Goal: Transaction & Acquisition: Book appointment/travel/reservation

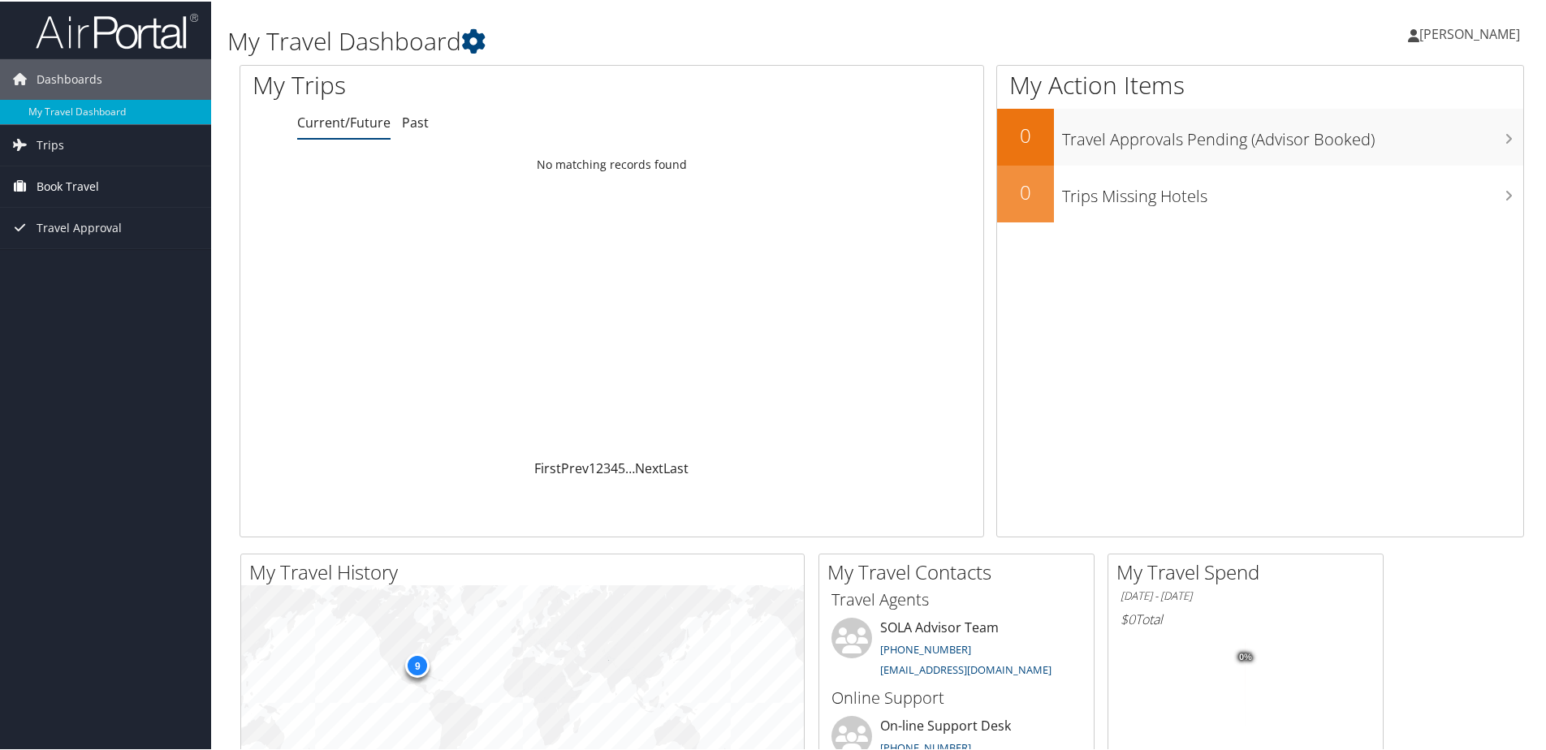
click at [50, 183] on span "Book Travel" at bounding box center [68, 185] width 63 height 41
click at [62, 241] on link "Book/Manage Online Trips" at bounding box center [105, 242] width 211 height 24
click at [1447, 28] on span "[PERSON_NAME]" at bounding box center [1469, 33] width 101 height 18
click at [1387, 144] on link "View Travel Profile" at bounding box center [1426, 145] width 181 height 28
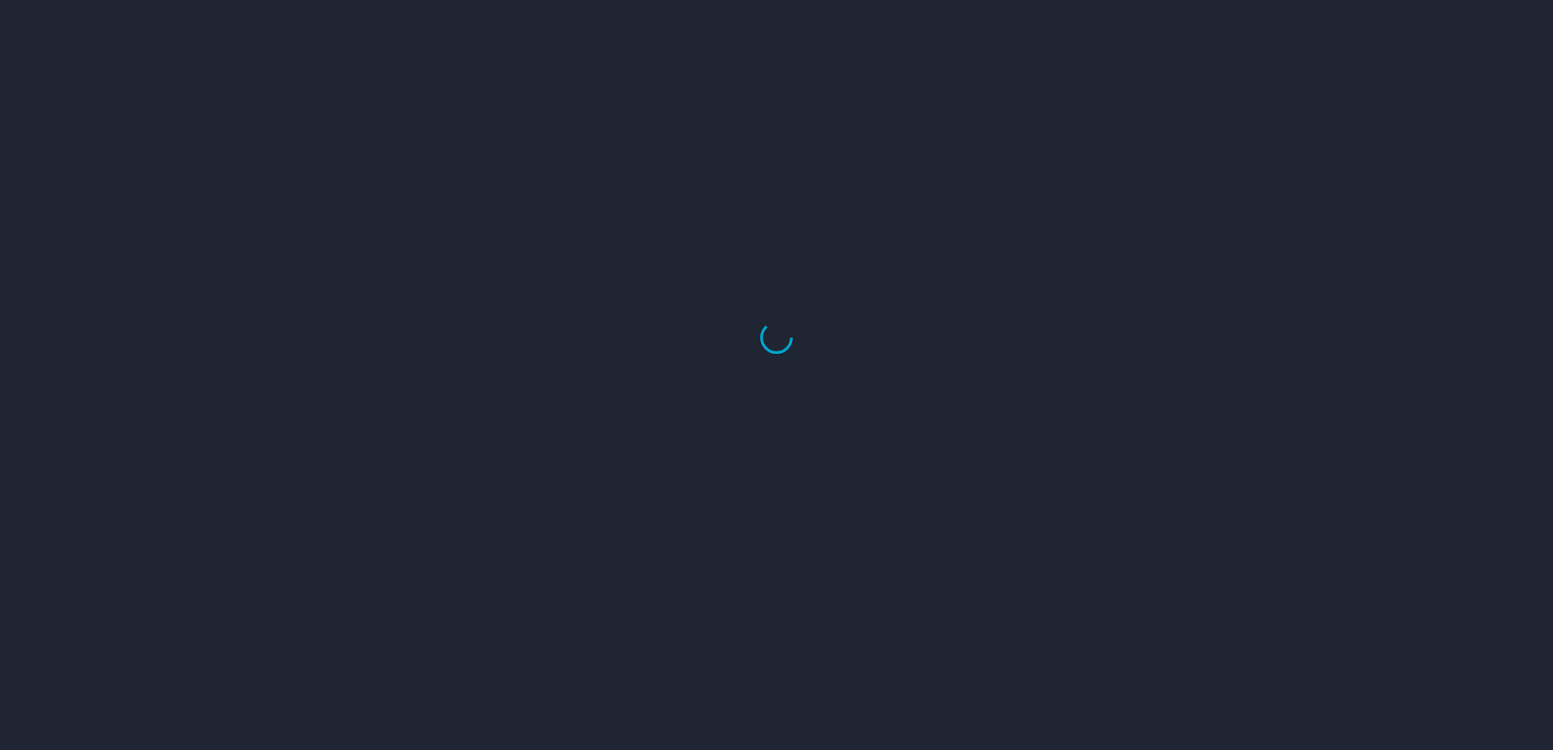
select select "US"
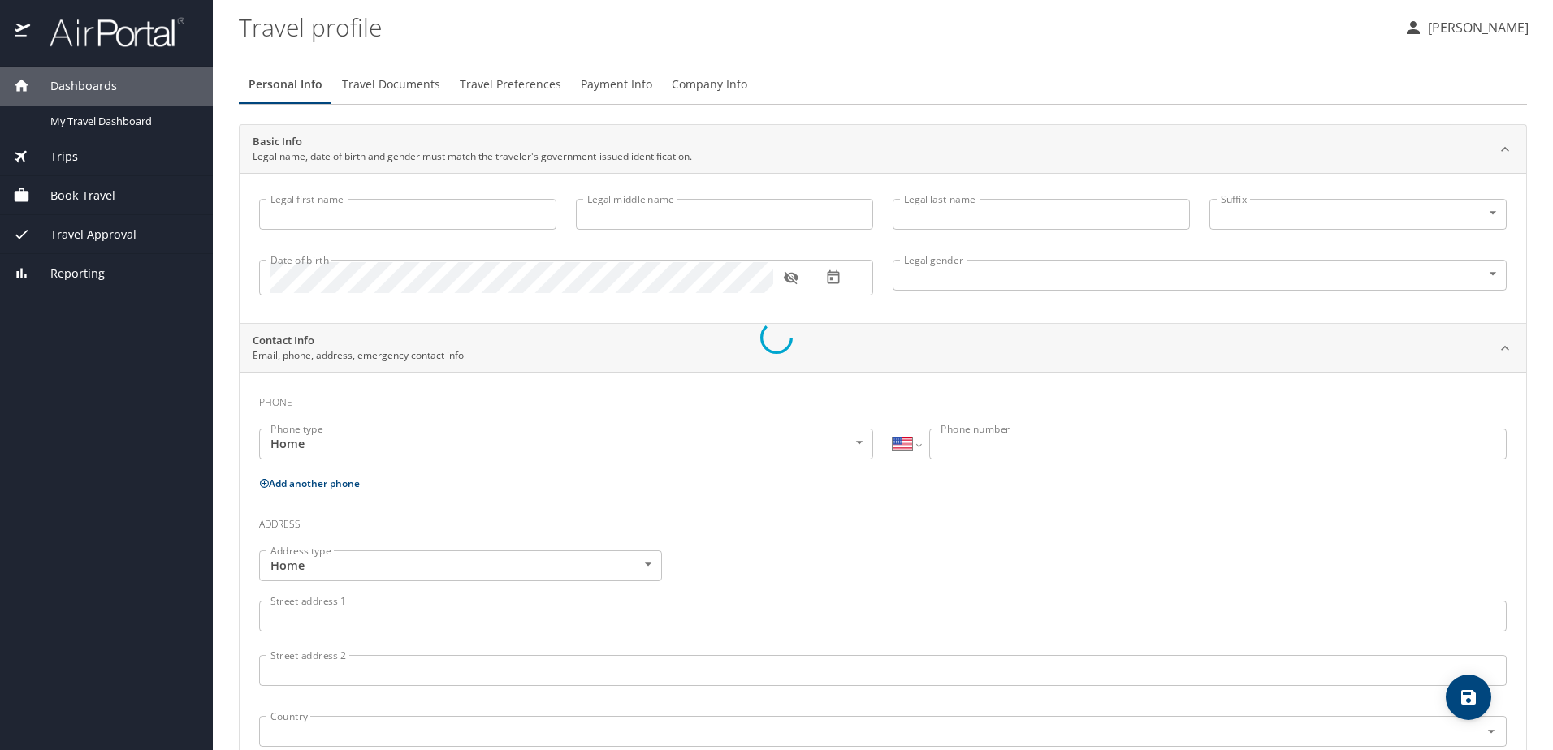
select select "US"
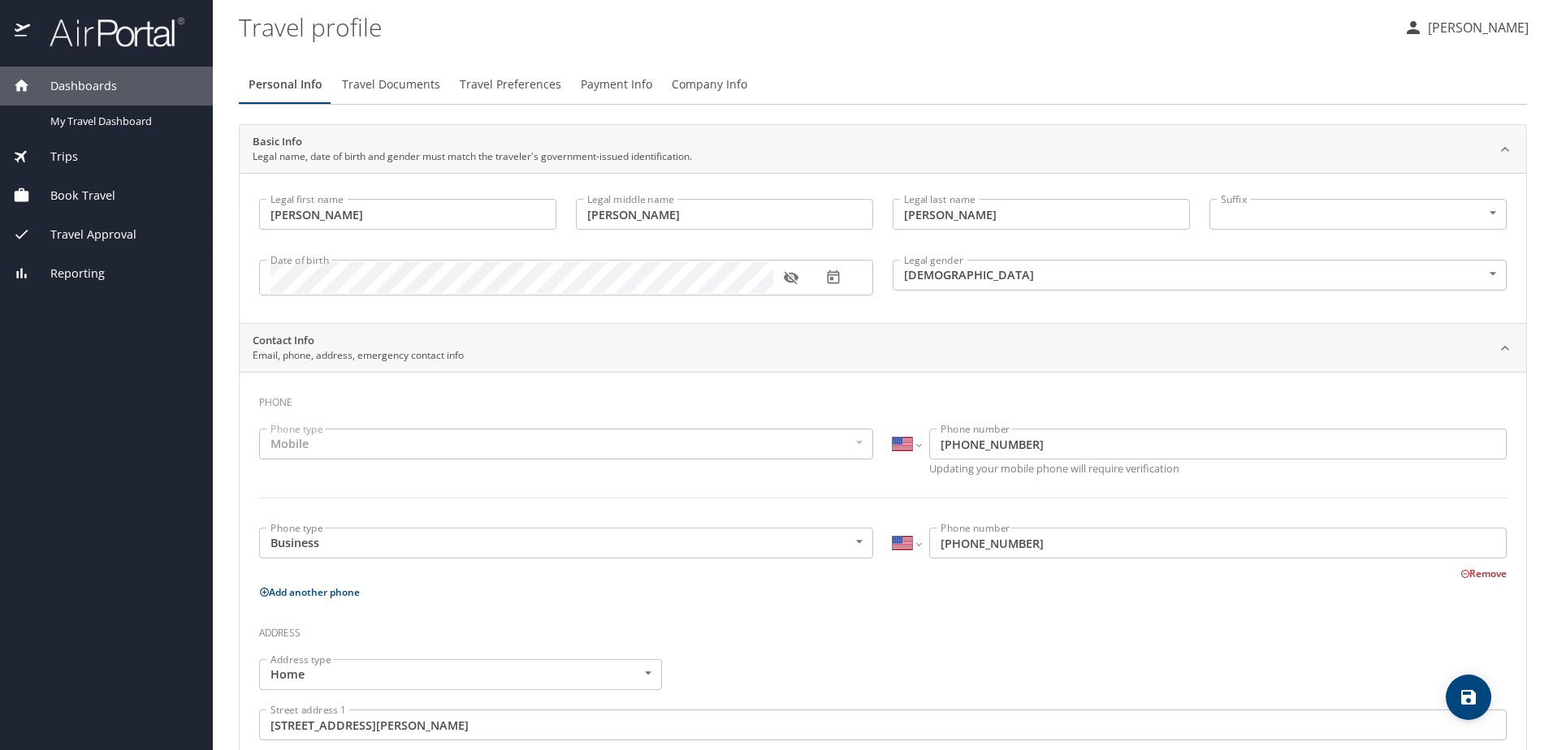
type input "Michele"
type input "Leigh"
type input "Staggs"
type input "Female"
type input "Liz"
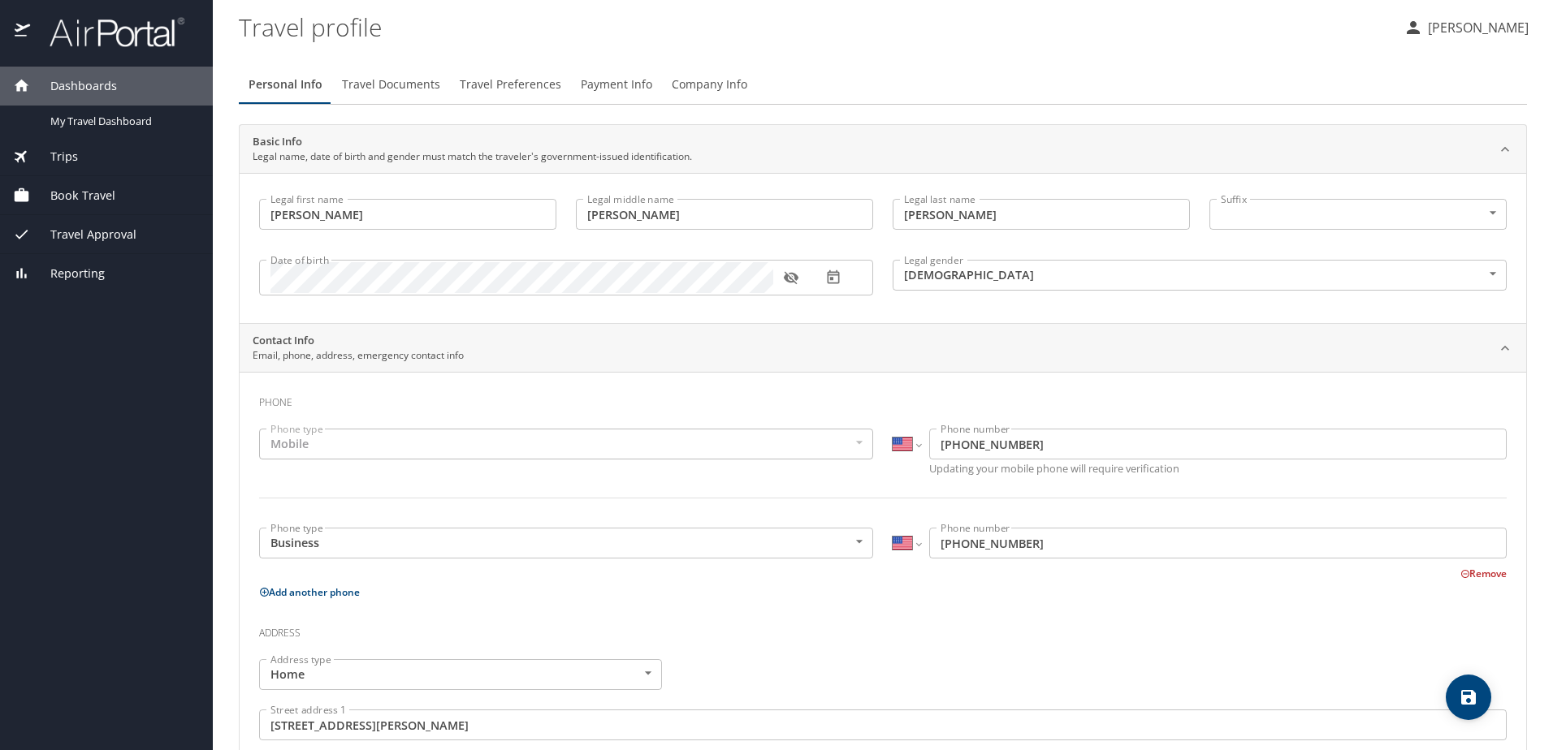
type input "Smith"
type input "(225) 715-1652"
click at [387, 80] on span "Travel Documents" at bounding box center [391, 85] width 98 height 20
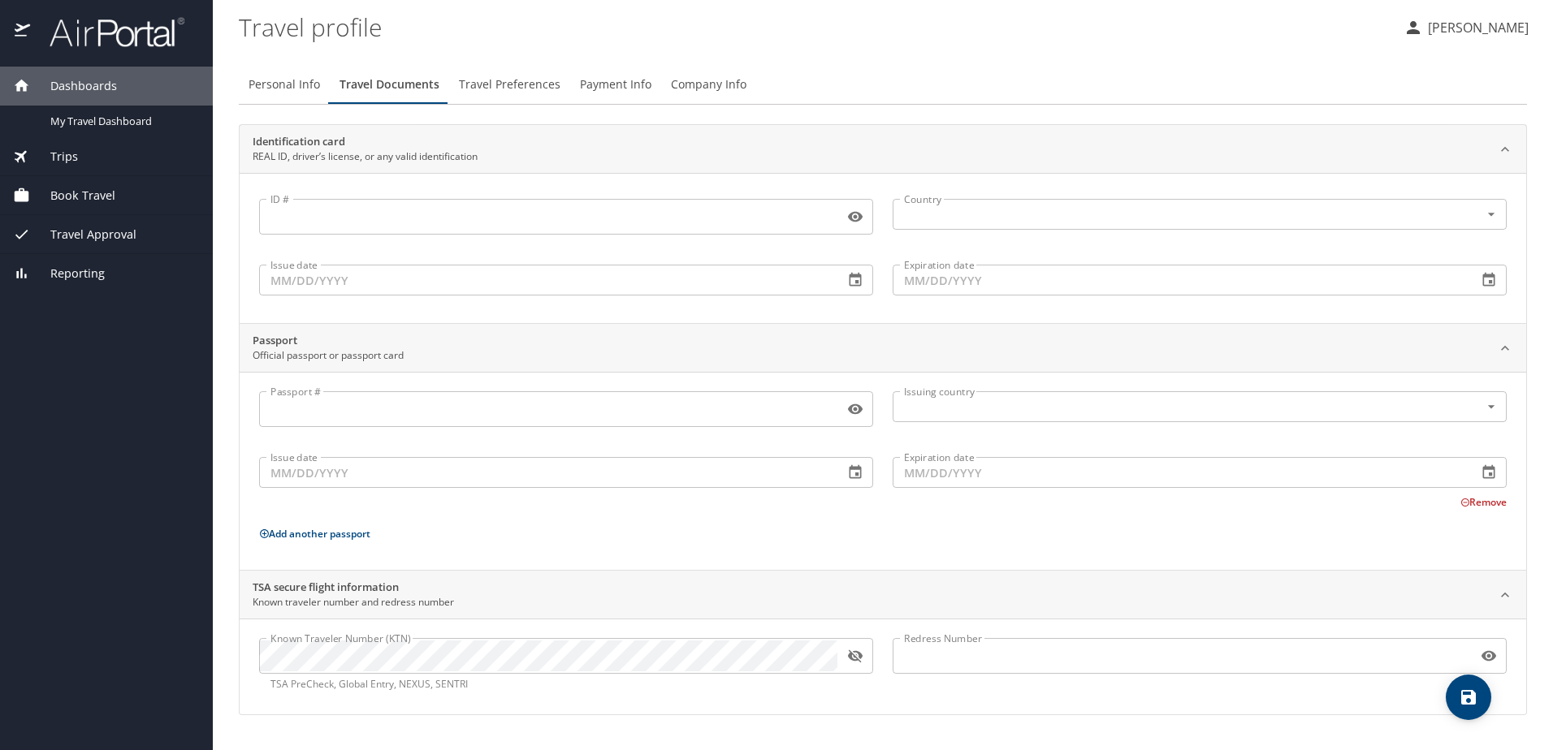
click at [855, 654] on icon "button" at bounding box center [855, 656] width 16 height 16
click at [528, 86] on span "Travel Preferences" at bounding box center [510, 85] width 102 height 20
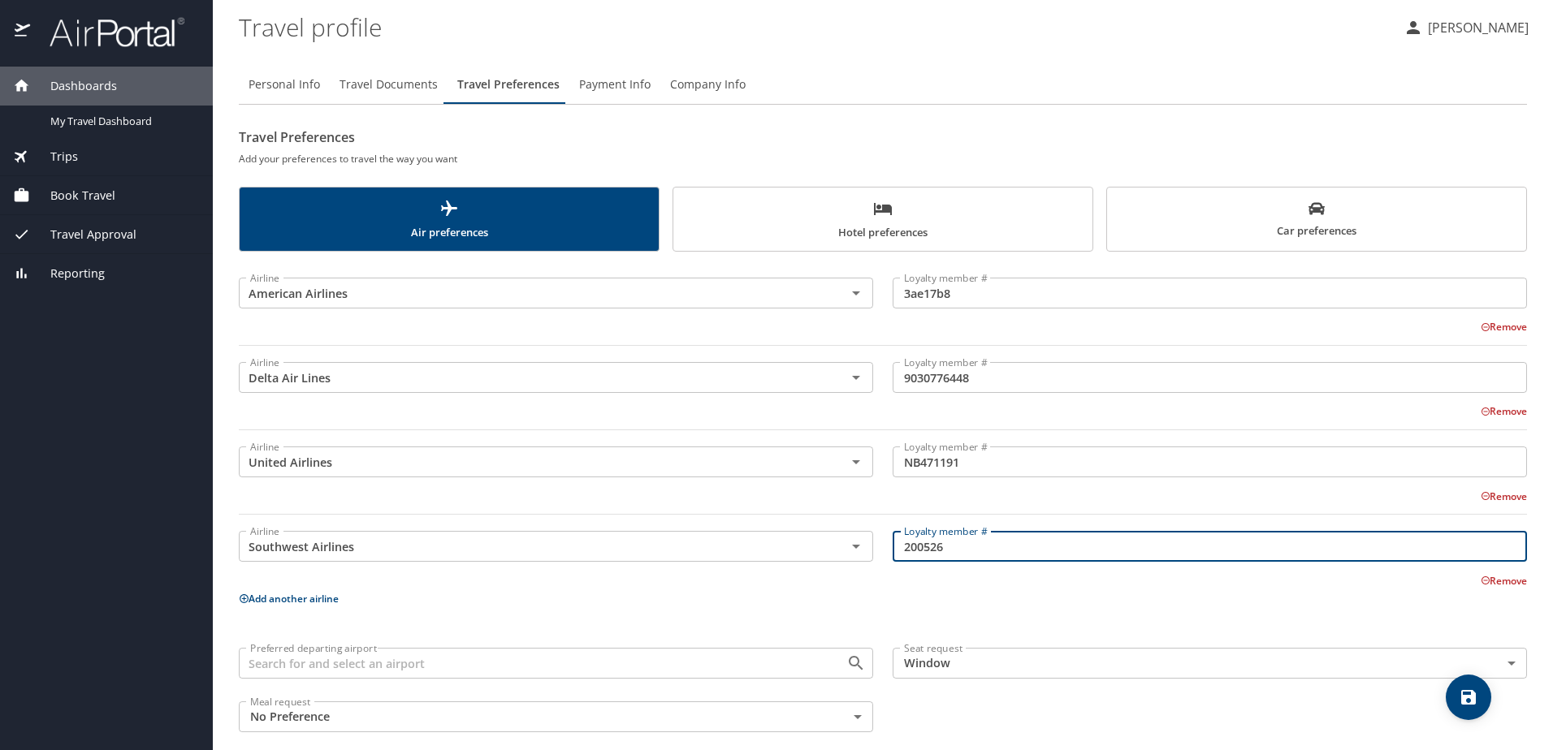
click at [967, 545] on input "200526" at bounding box center [1209, 546] width 634 height 31
type input "20052680701"
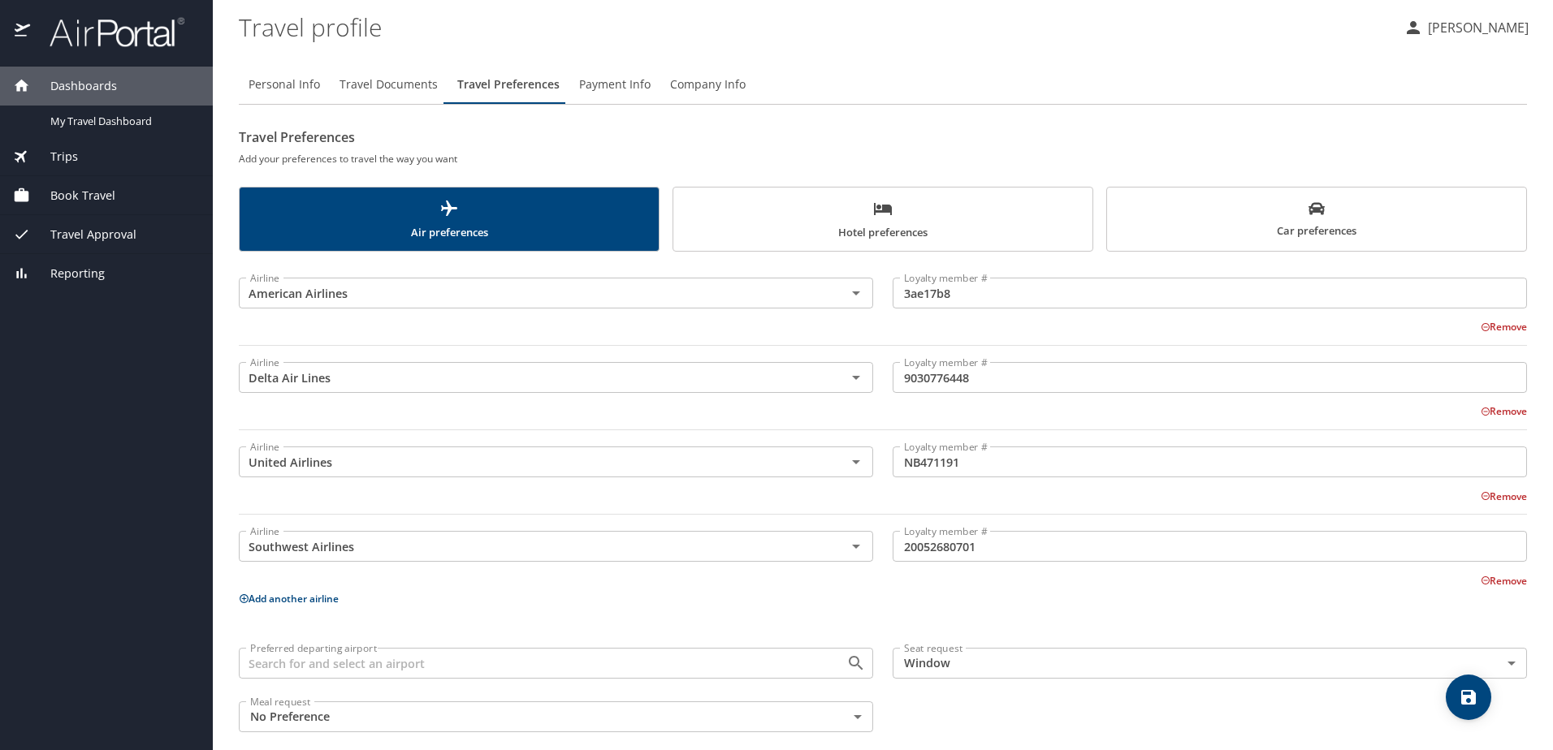
click at [521, 590] on p "Add another airline" at bounding box center [883, 599] width 1288 height 20
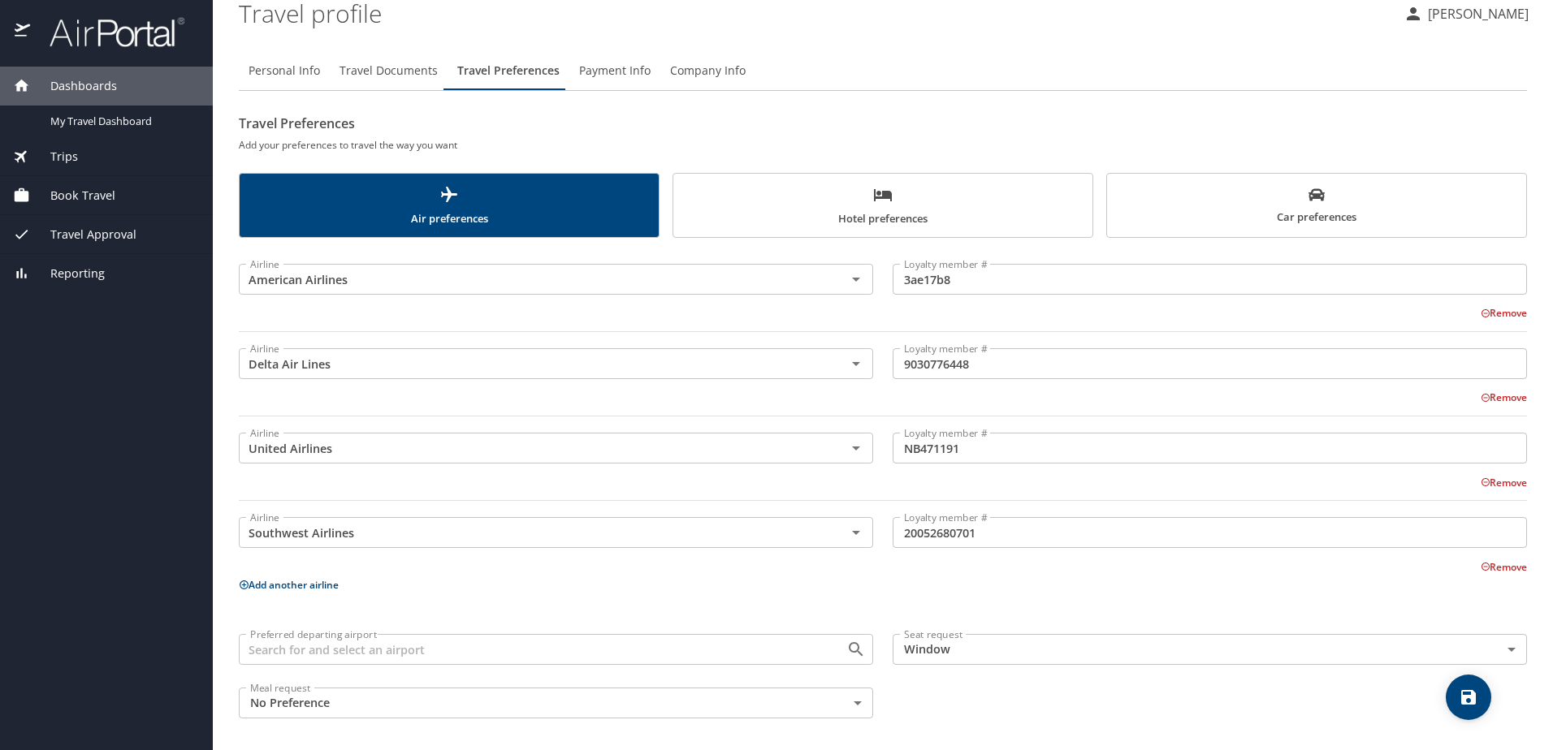
scroll to position [18, 0]
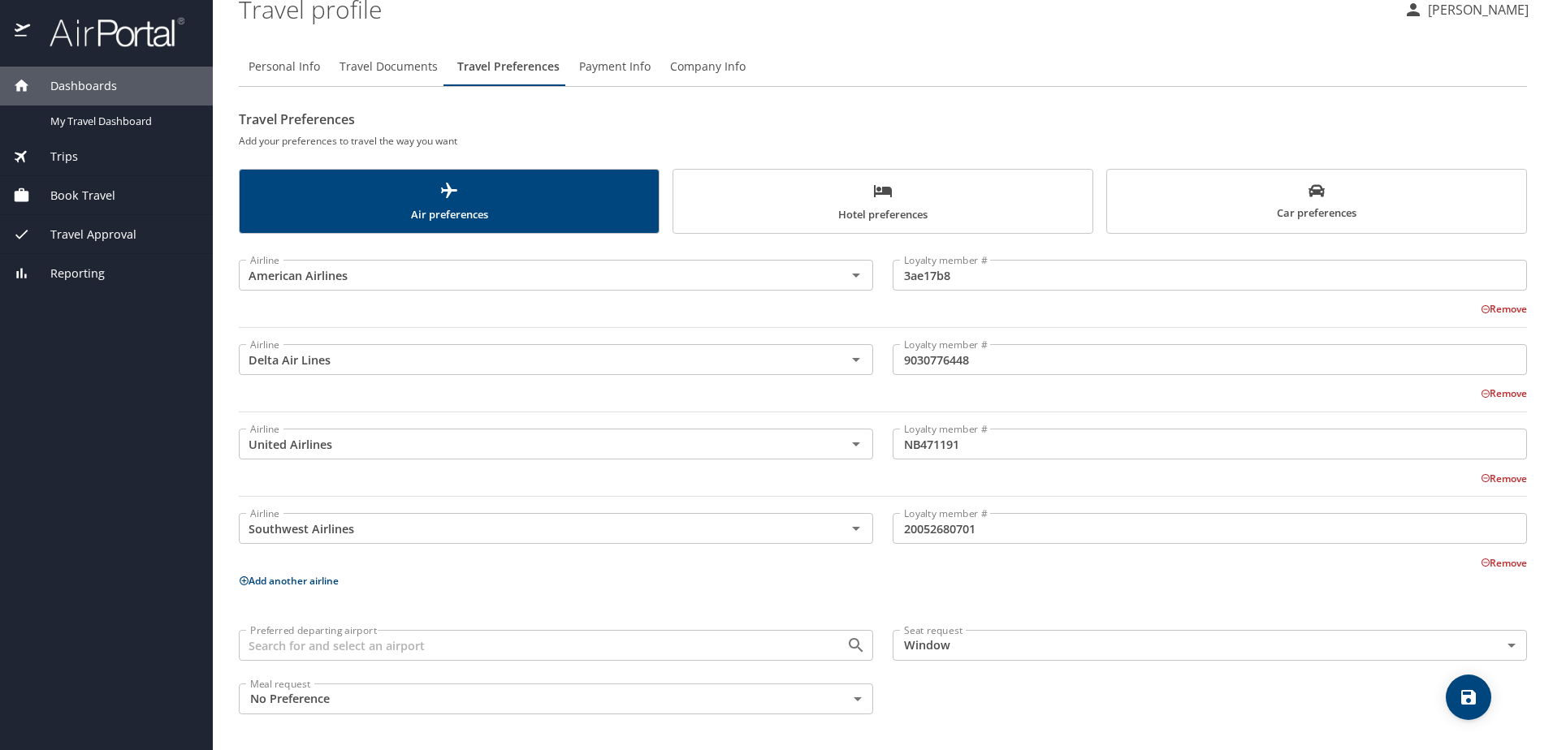
click at [1468, 700] on icon "save" at bounding box center [1467, 697] width 19 height 19
click at [1470, 692] on icon "save" at bounding box center [1468, 697] width 15 height 15
click at [614, 60] on span "Payment Info" at bounding box center [614, 67] width 71 height 20
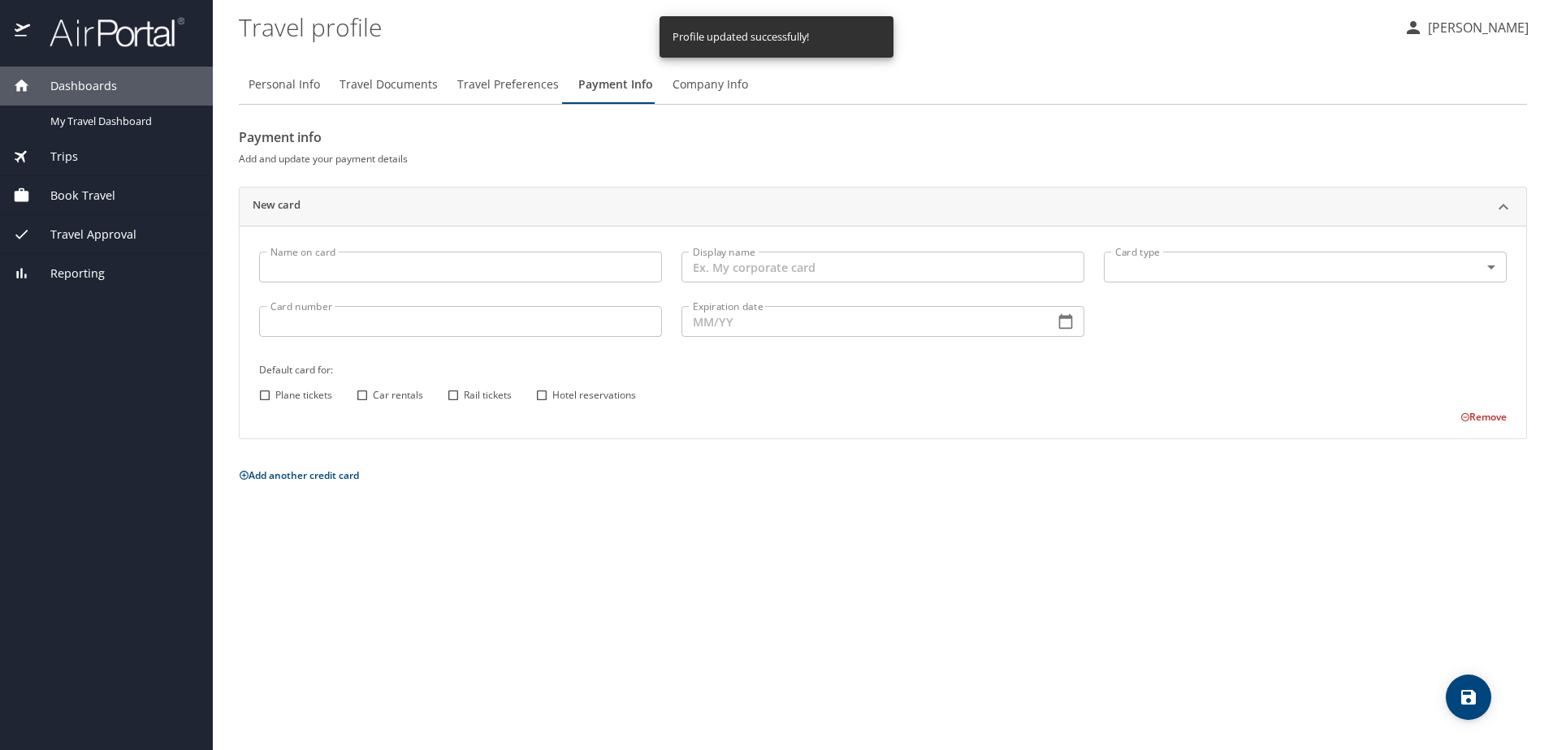
scroll to position [0, 0]
click at [404, 76] on span "Travel Documents" at bounding box center [388, 85] width 98 height 20
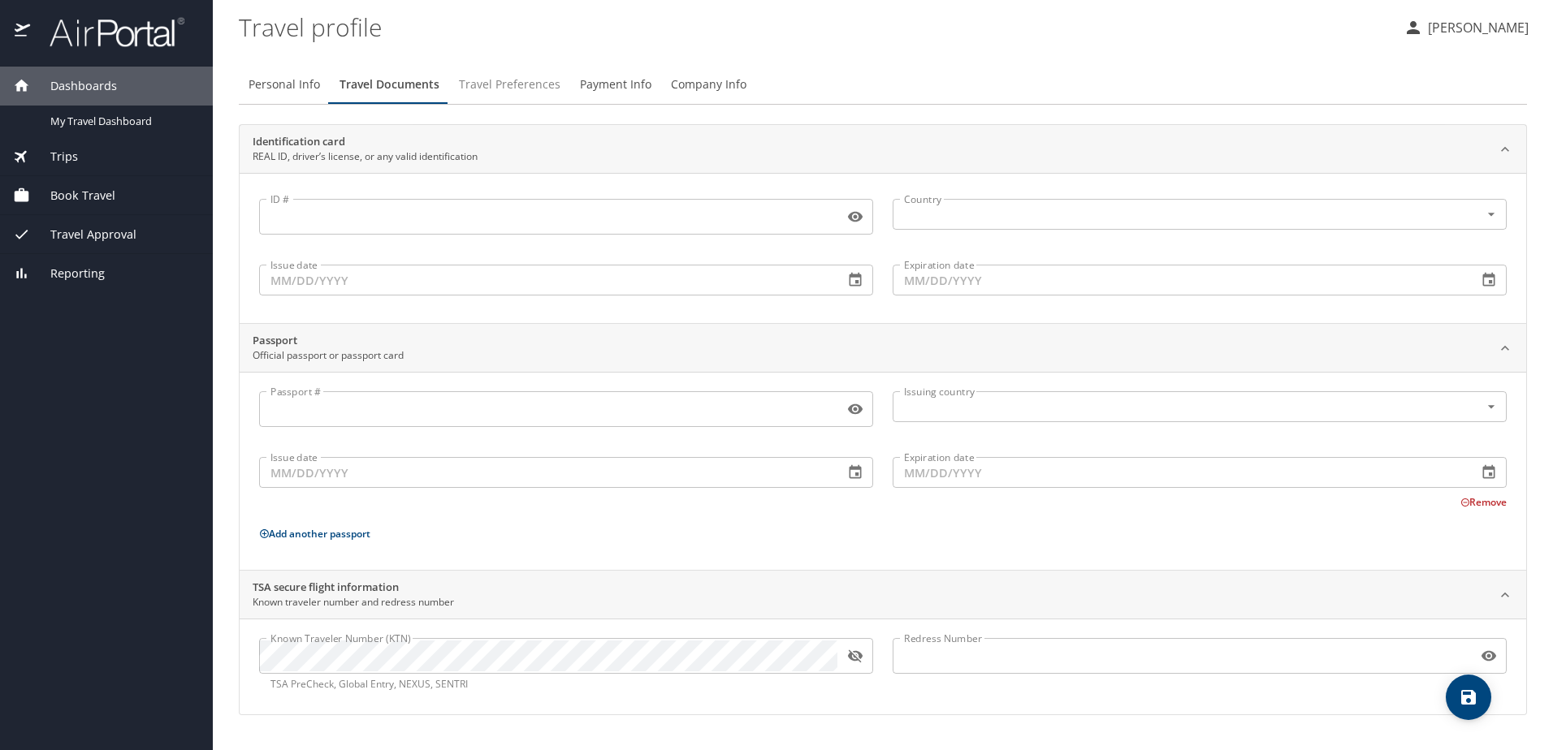
click at [497, 85] on span "Travel Preferences" at bounding box center [510, 85] width 102 height 20
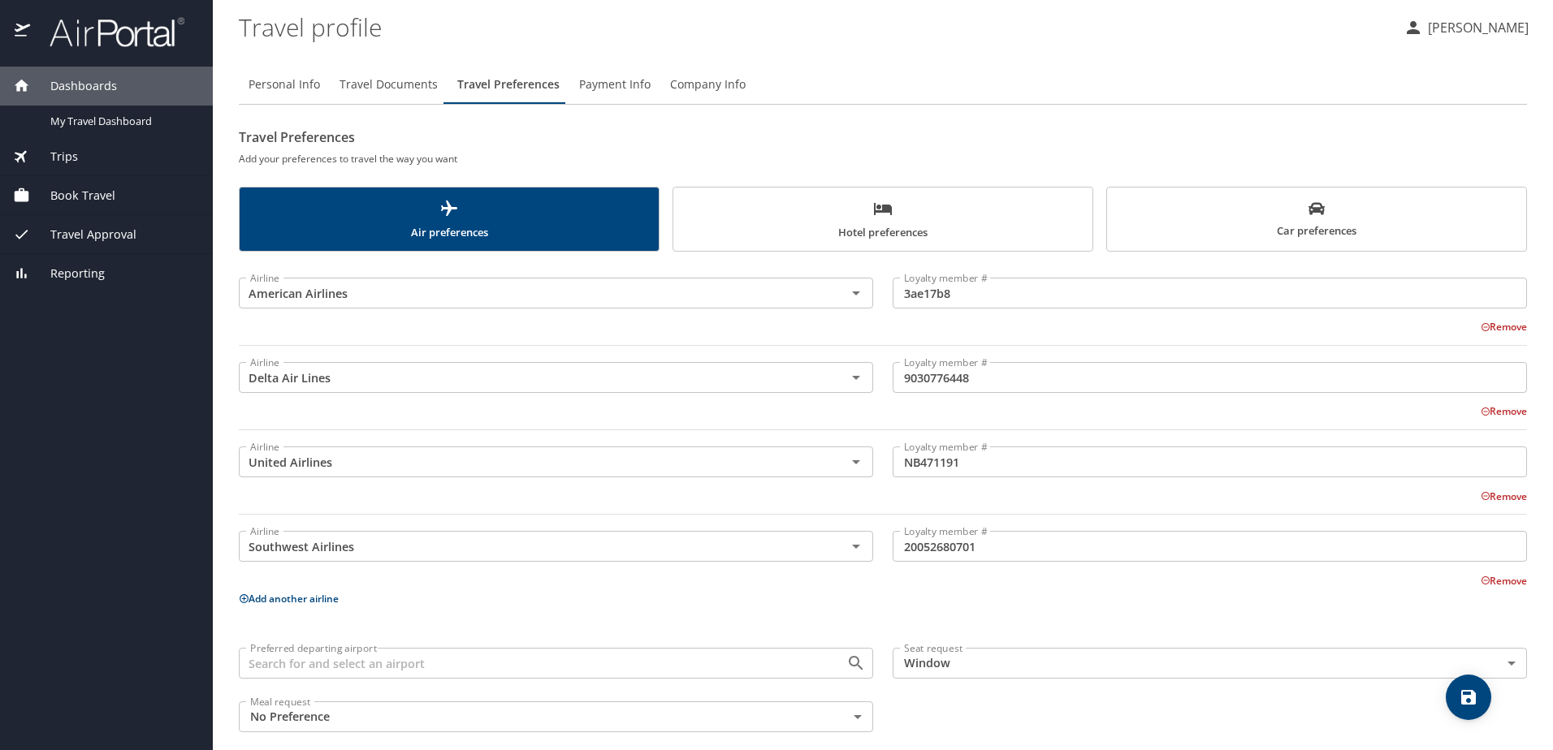
click at [862, 215] on span "Hotel preferences" at bounding box center [883, 220] width 400 height 43
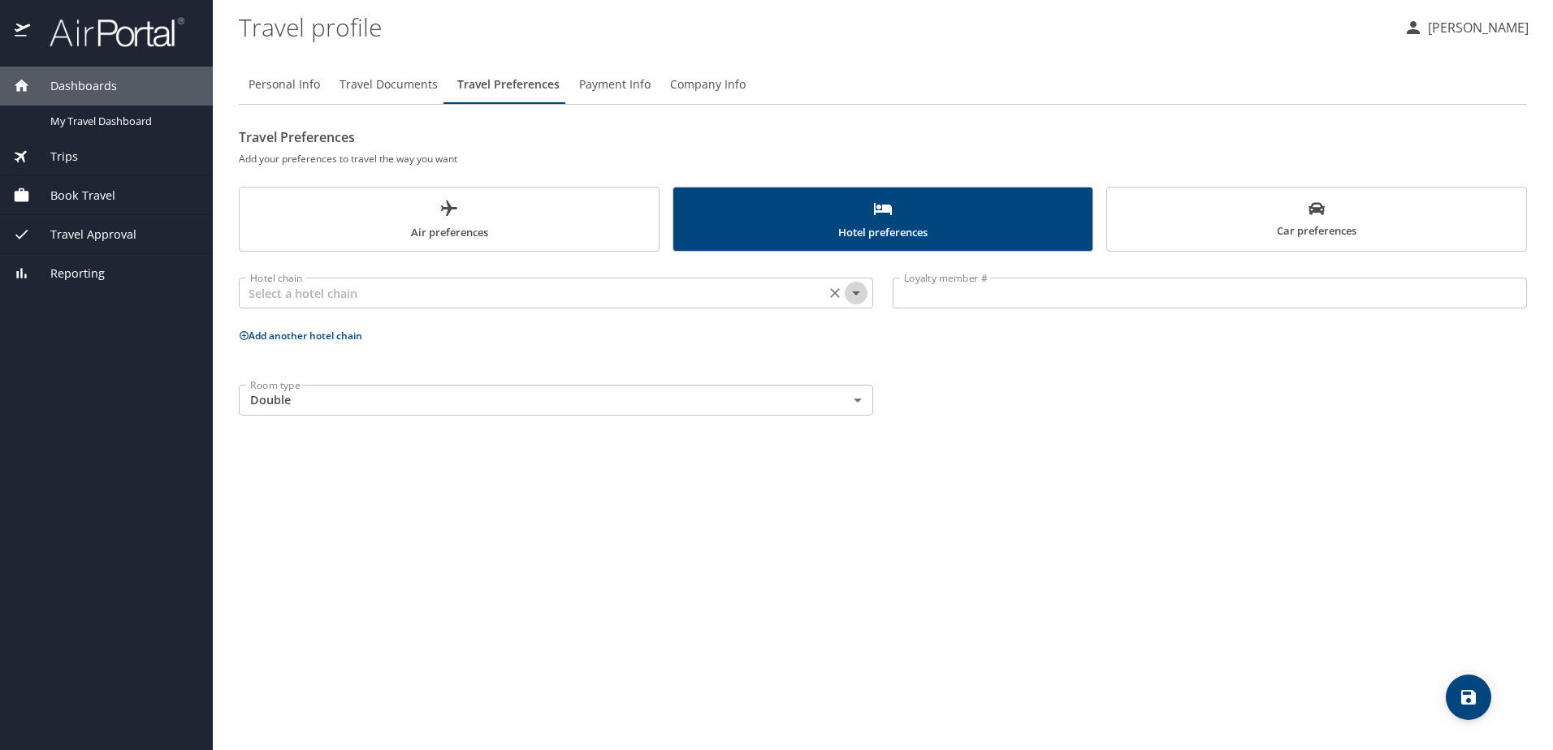
click at [859, 290] on icon "Open" at bounding box center [855, 292] width 19 height 19
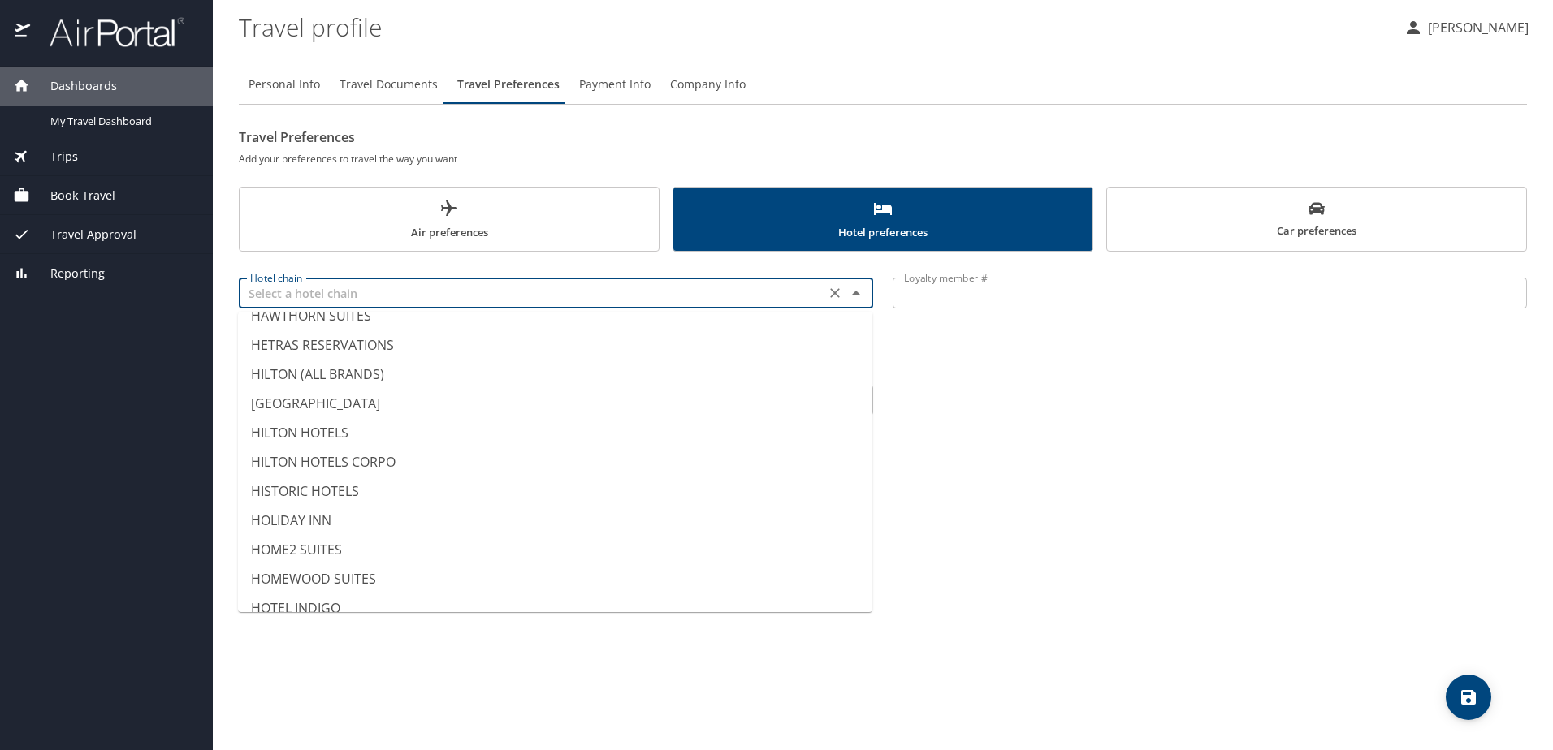
scroll to position [3573, 0]
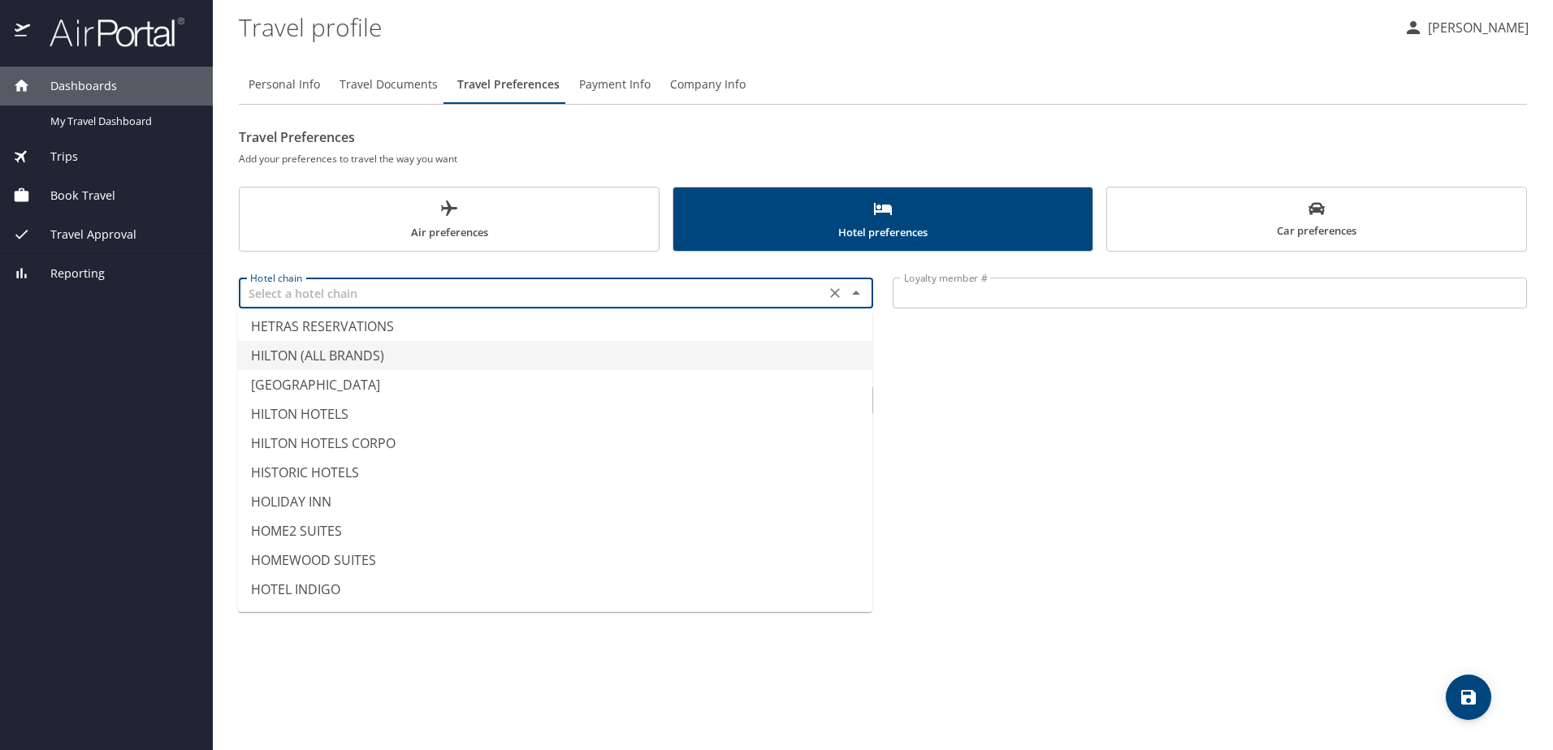
click at [293, 358] on li "HILTON (ALL BRANDS)" at bounding box center [555, 355] width 634 height 29
type input "HILTON (ALL BRANDS)"
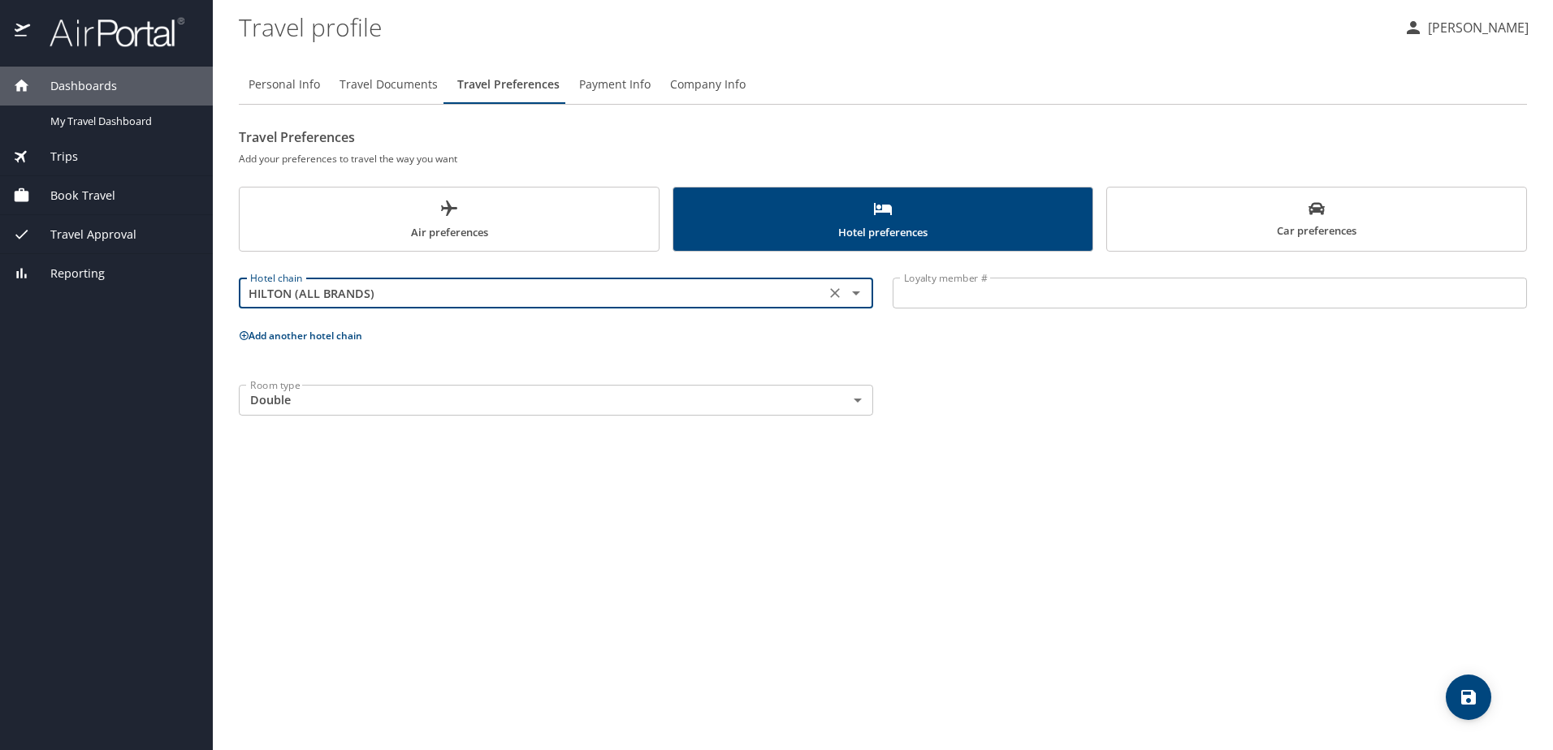
click at [918, 299] on input "Loyalty member #" at bounding box center [1209, 293] width 634 height 31
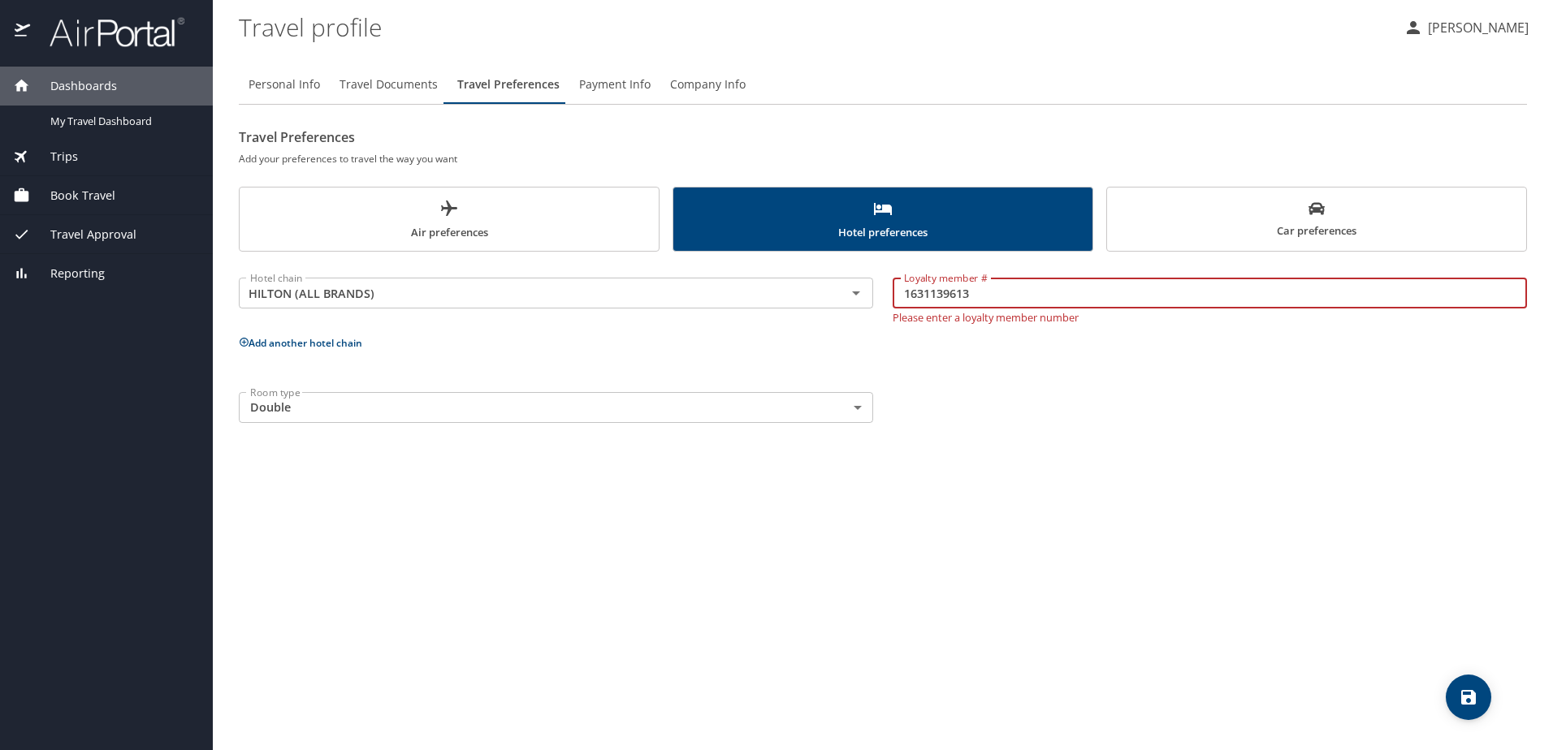
type input "1631139613"
click at [1473, 699] on icon "save" at bounding box center [1468, 697] width 15 height 15
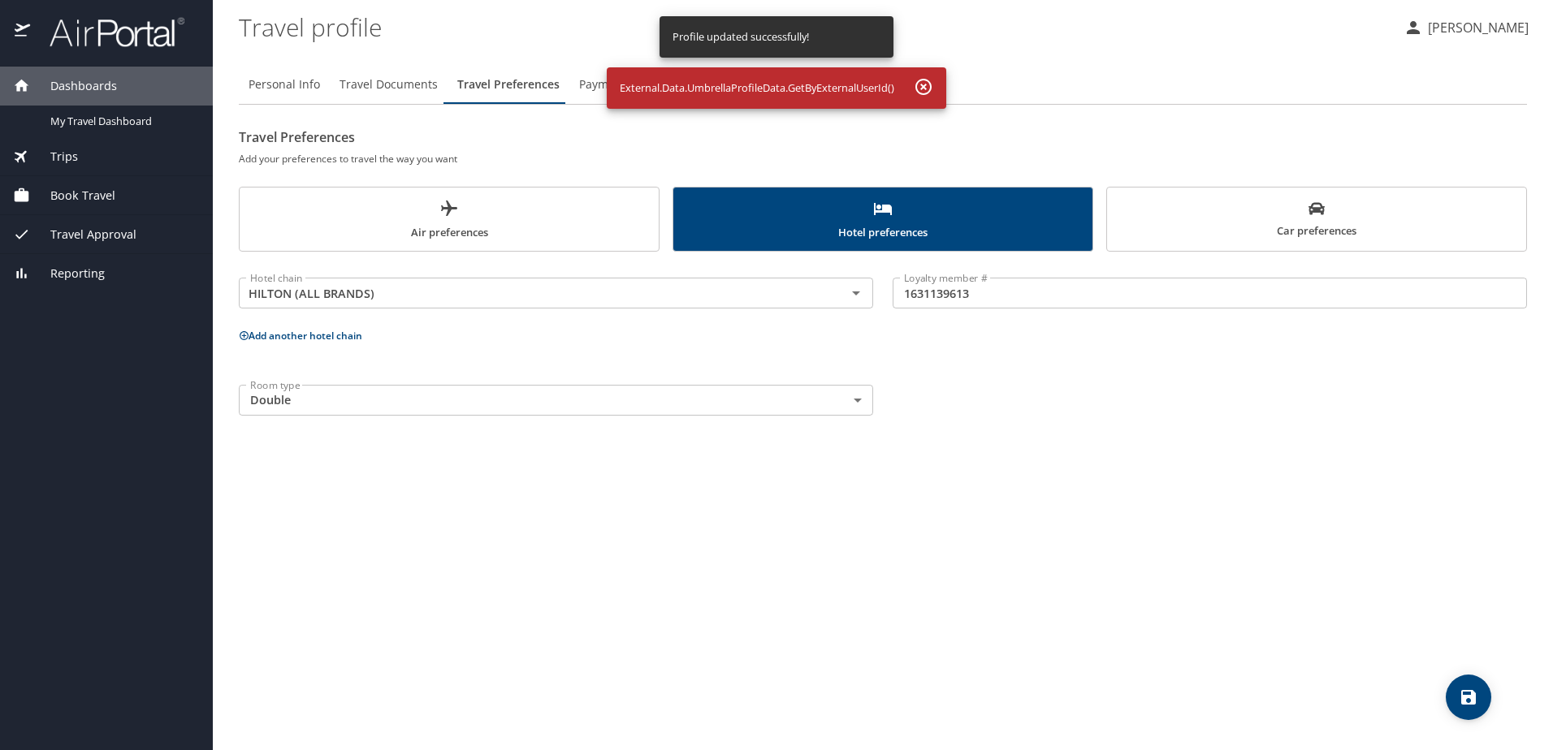
click at [328, 338] on button "Add another hotel chain" at bounding box center [300, 336] width 123 height 14
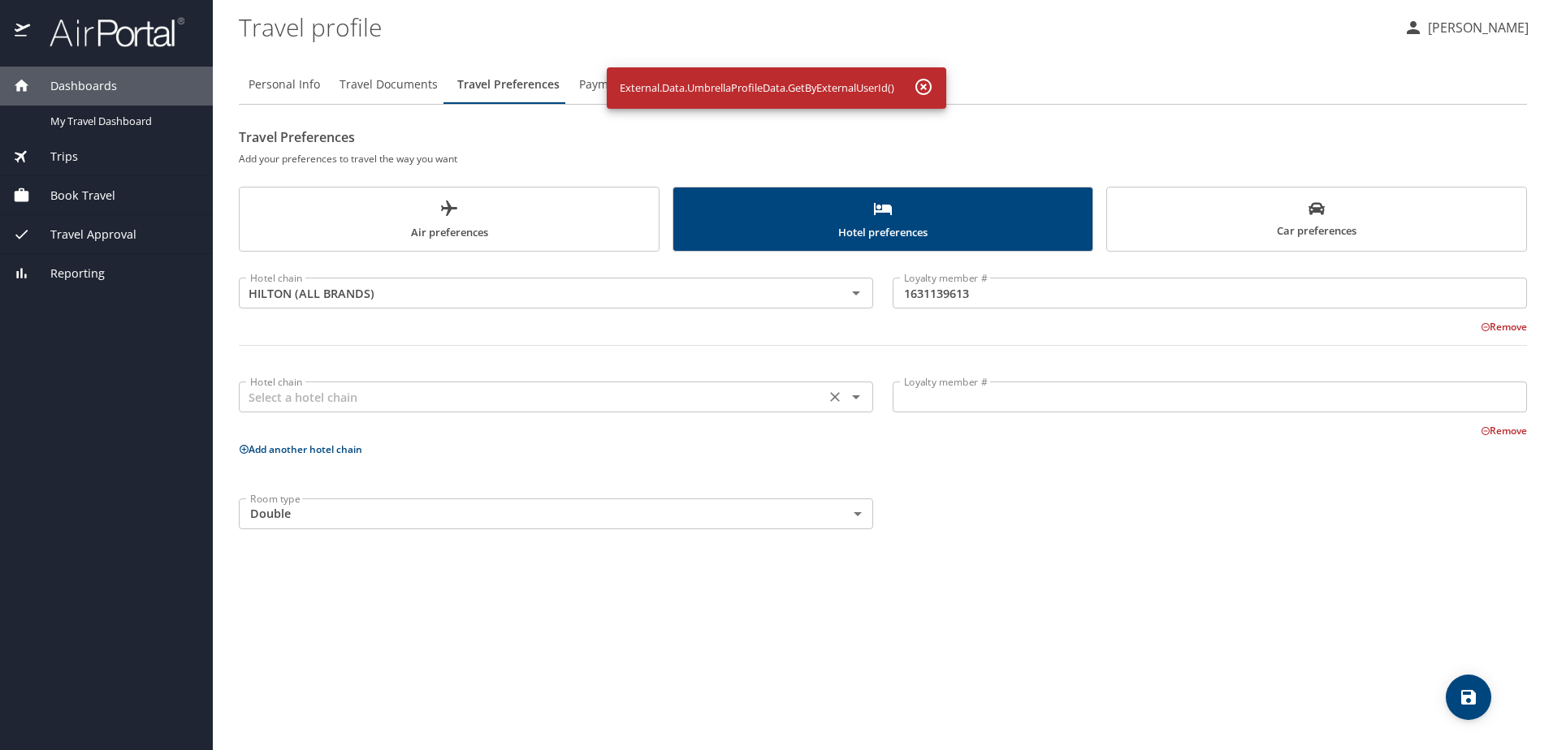
click at [857, 400] on icon "Open" at bounding box center [855, 396] width 19 height 19
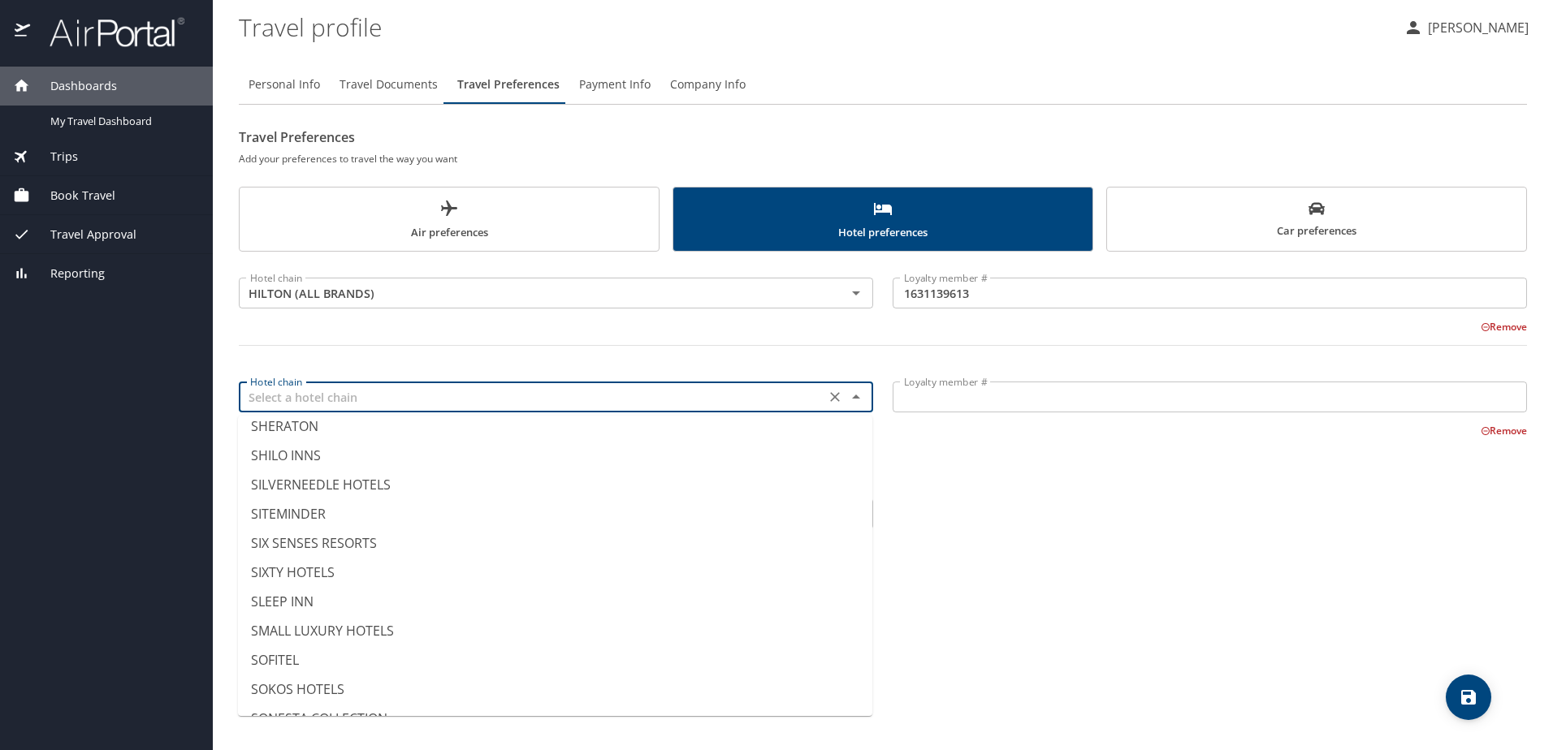
scroll to position [8141, 0]
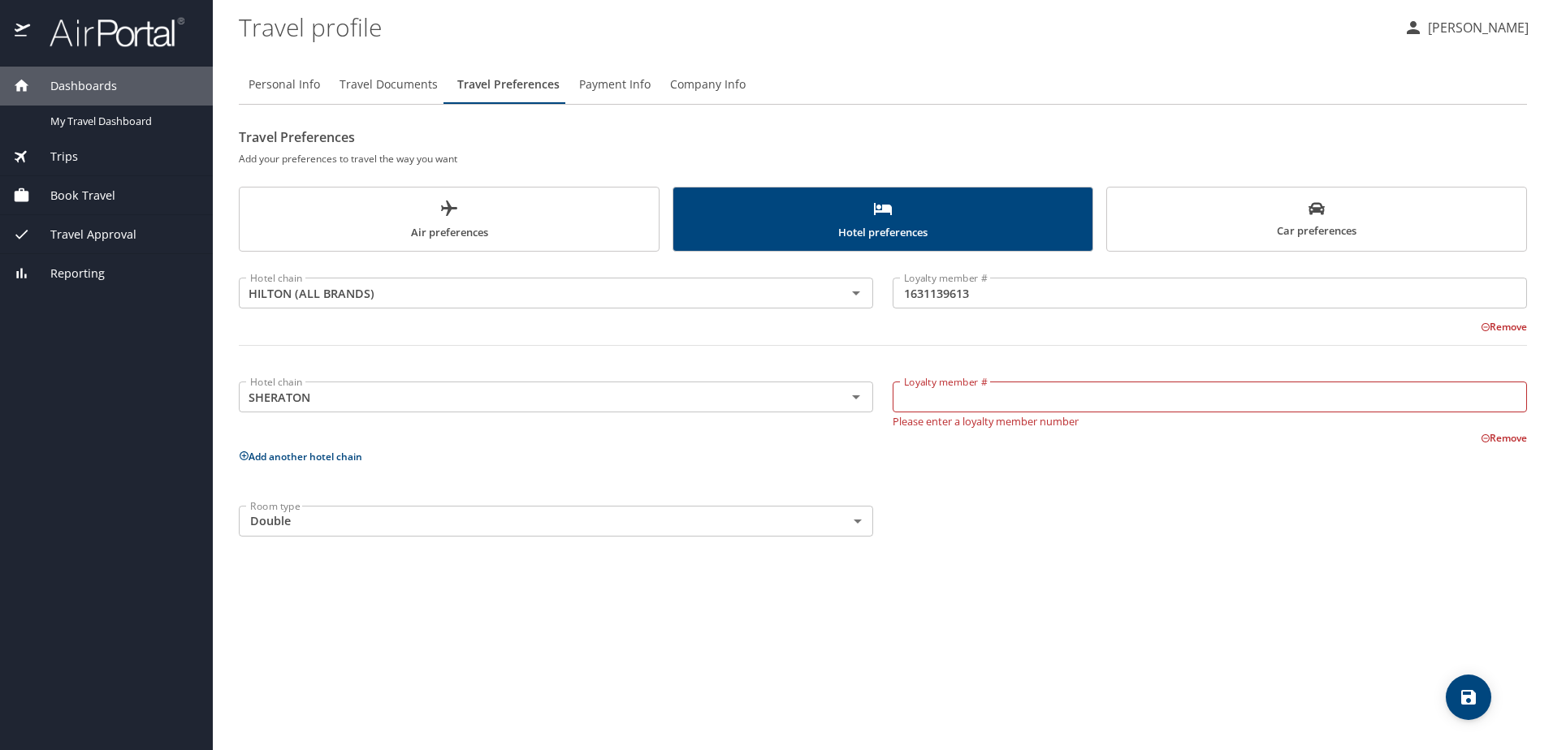
click at [952, 514] on div "Room type Double Double Room type" at bounding box center [882, 521] width 1307 height 50
click at [858, 396] on icon "Open" at bounding box center [856, 397] width 8 height 4
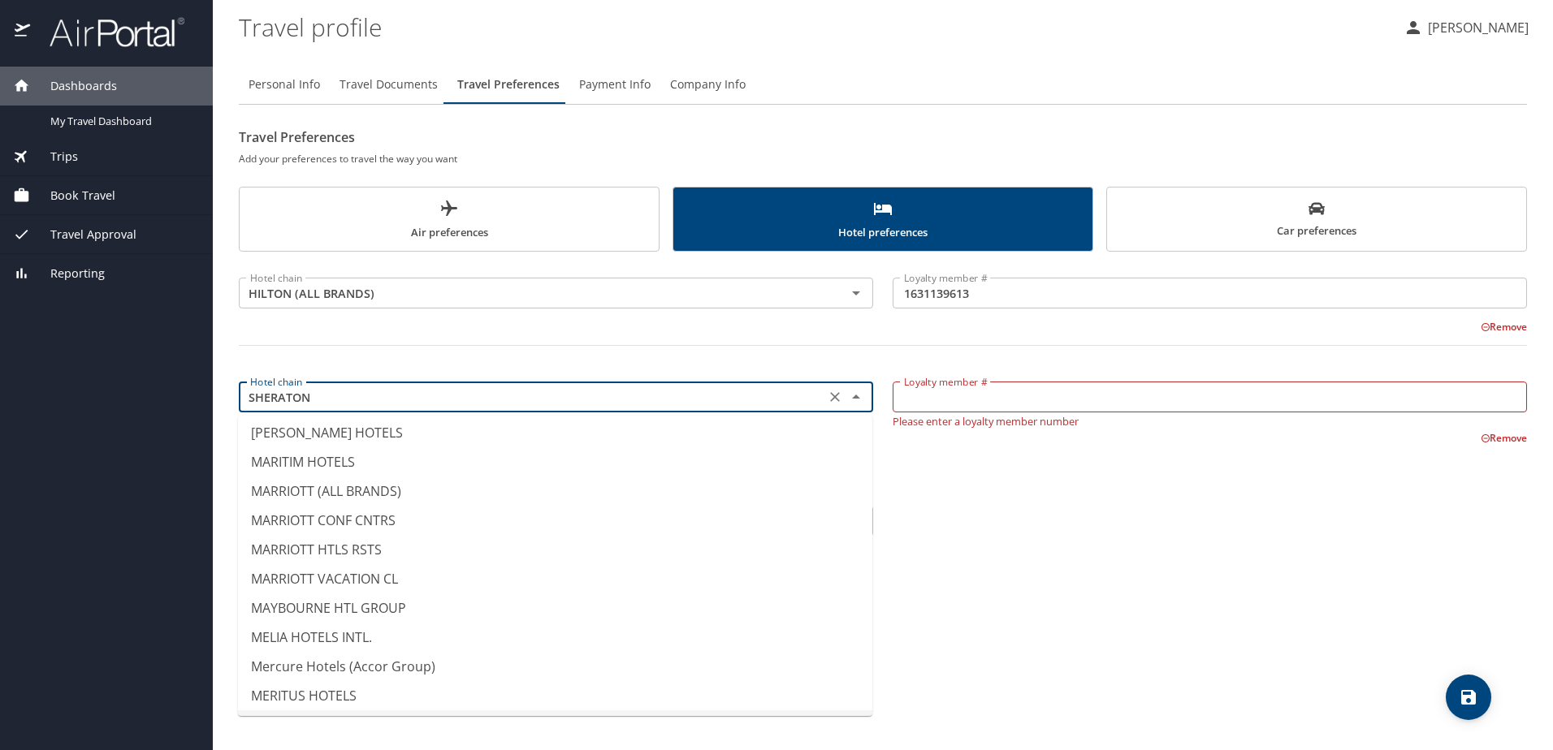
scroll to position [5517, 0]
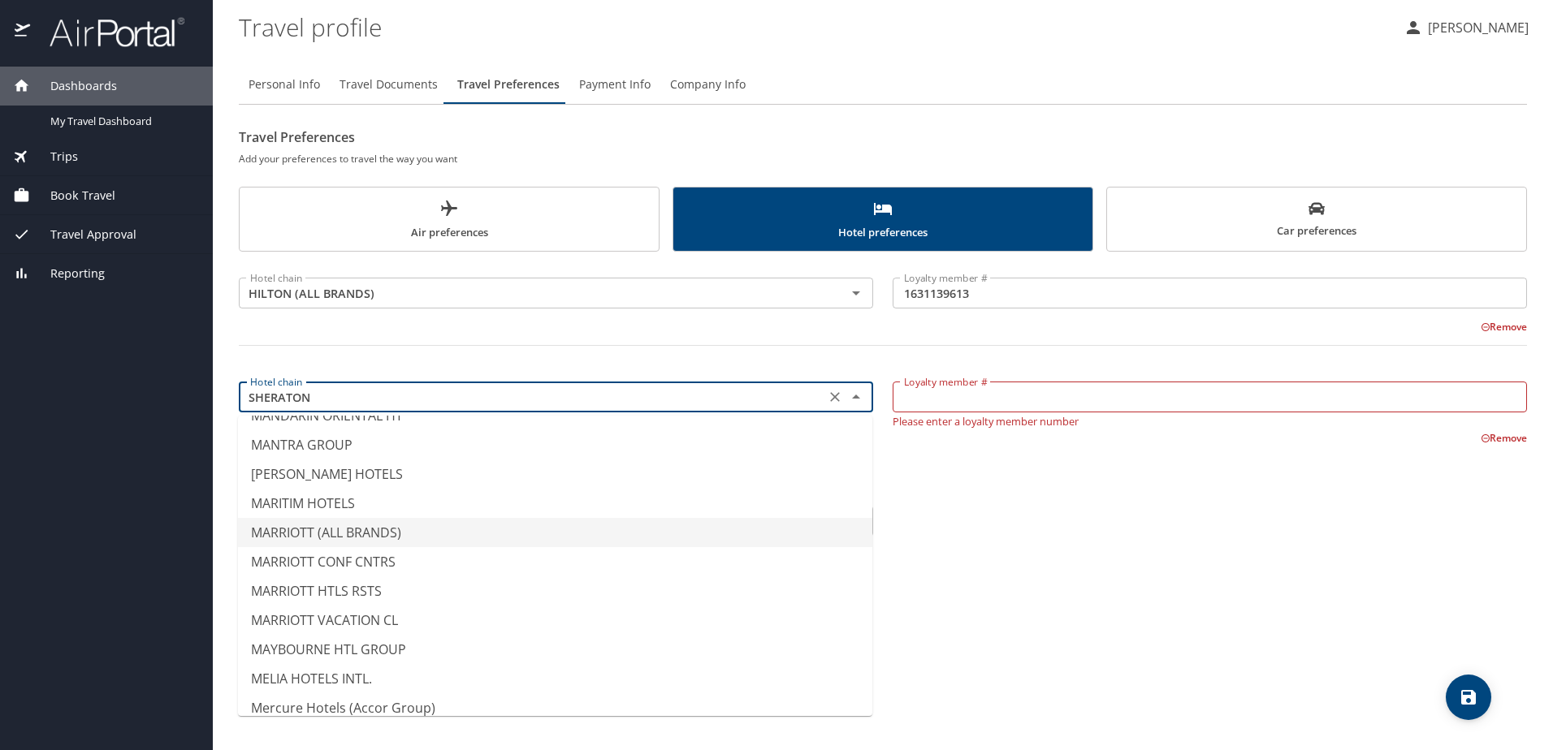
click at [289, 535] on li "MARRIOTT (ALL BRANDS)" at bounding box center [555, 532] width 634 height 29
type input "MARRIOTT (ALL BRANDS)"
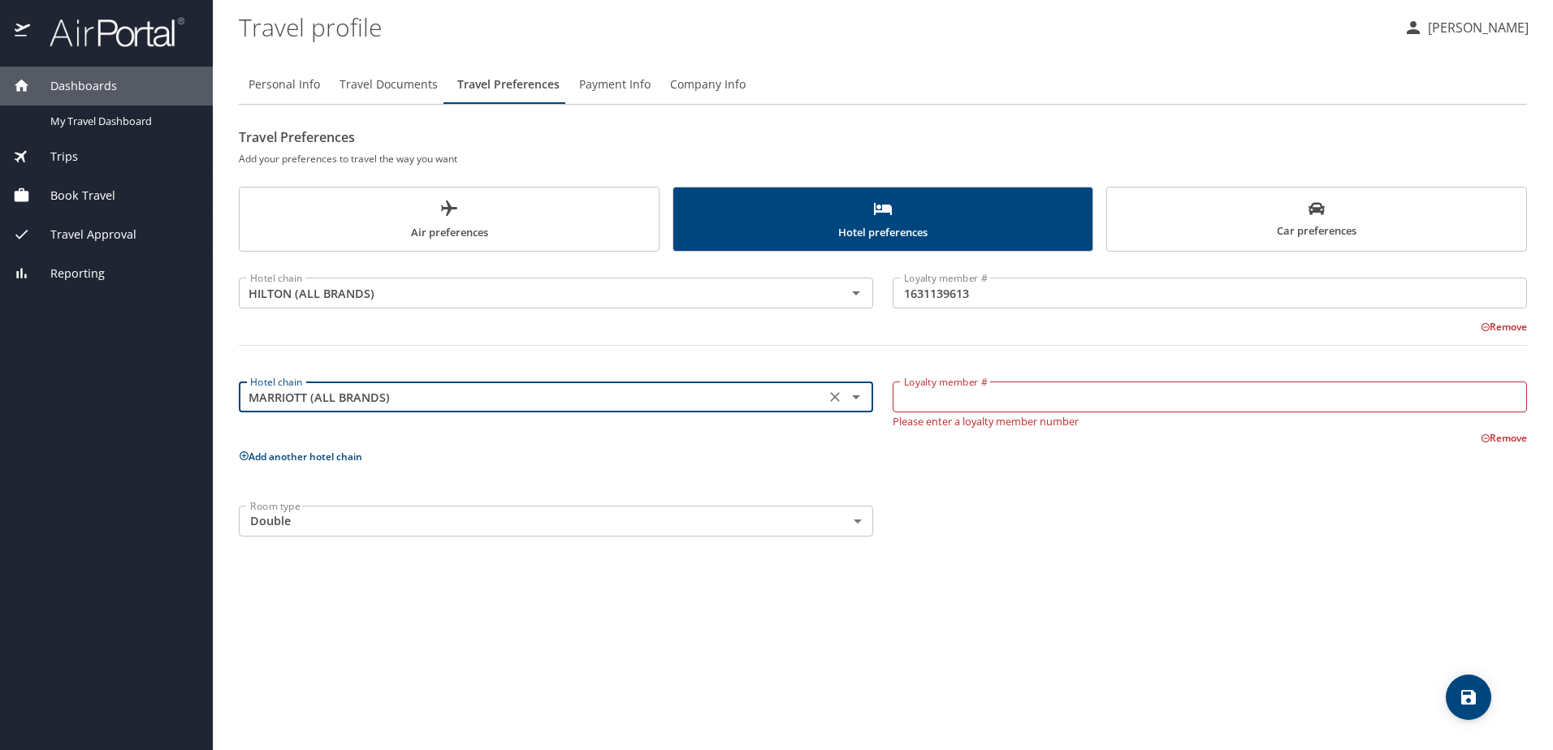
click at [924, 408] on input "Loyalty member #" at bounding box center [1209, 397] width 634 height 31
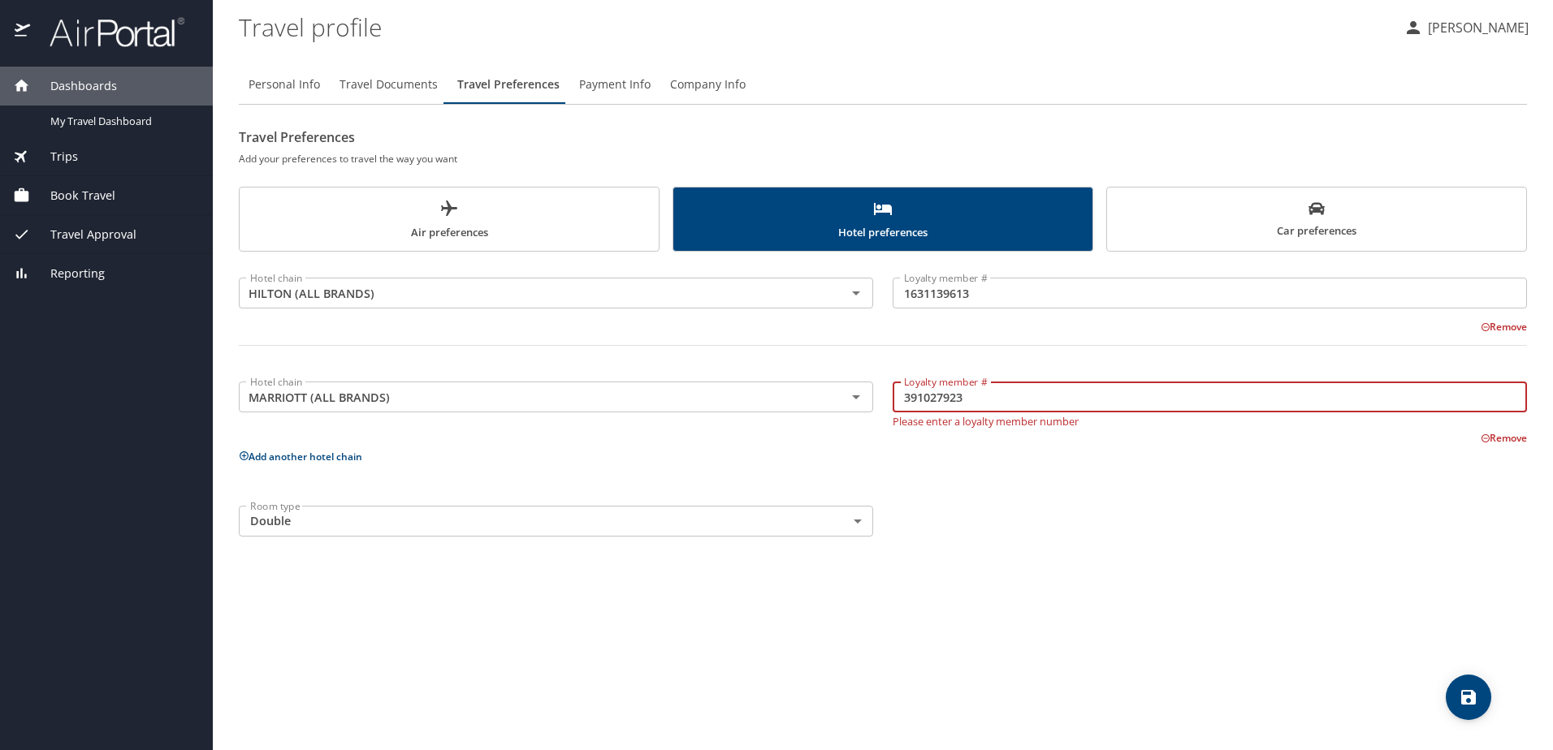
type input "391027923"
click at [1462, 698] on icon "save" at bounding box center [1468, 697] width 15 height 15
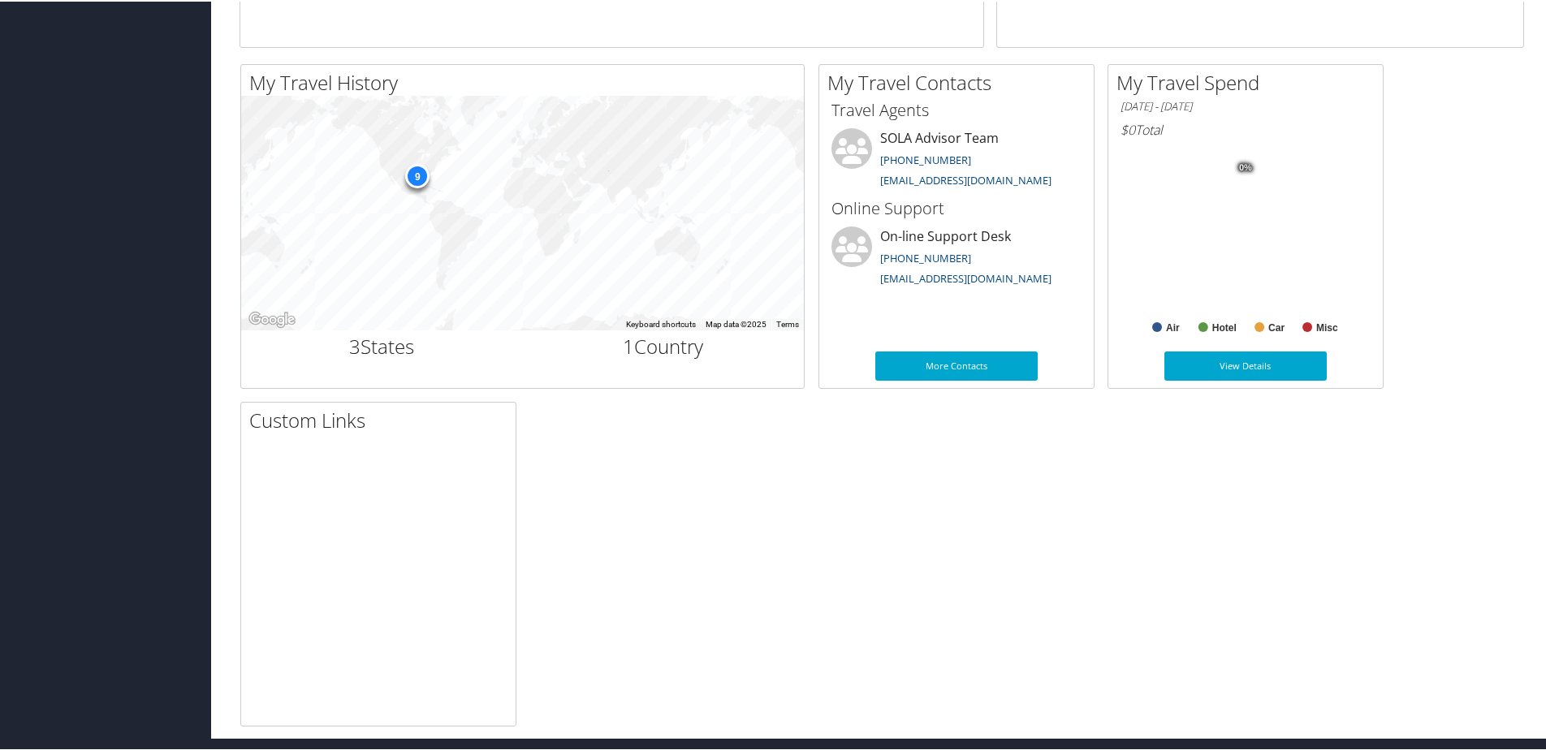
scroll to position [493, 0]
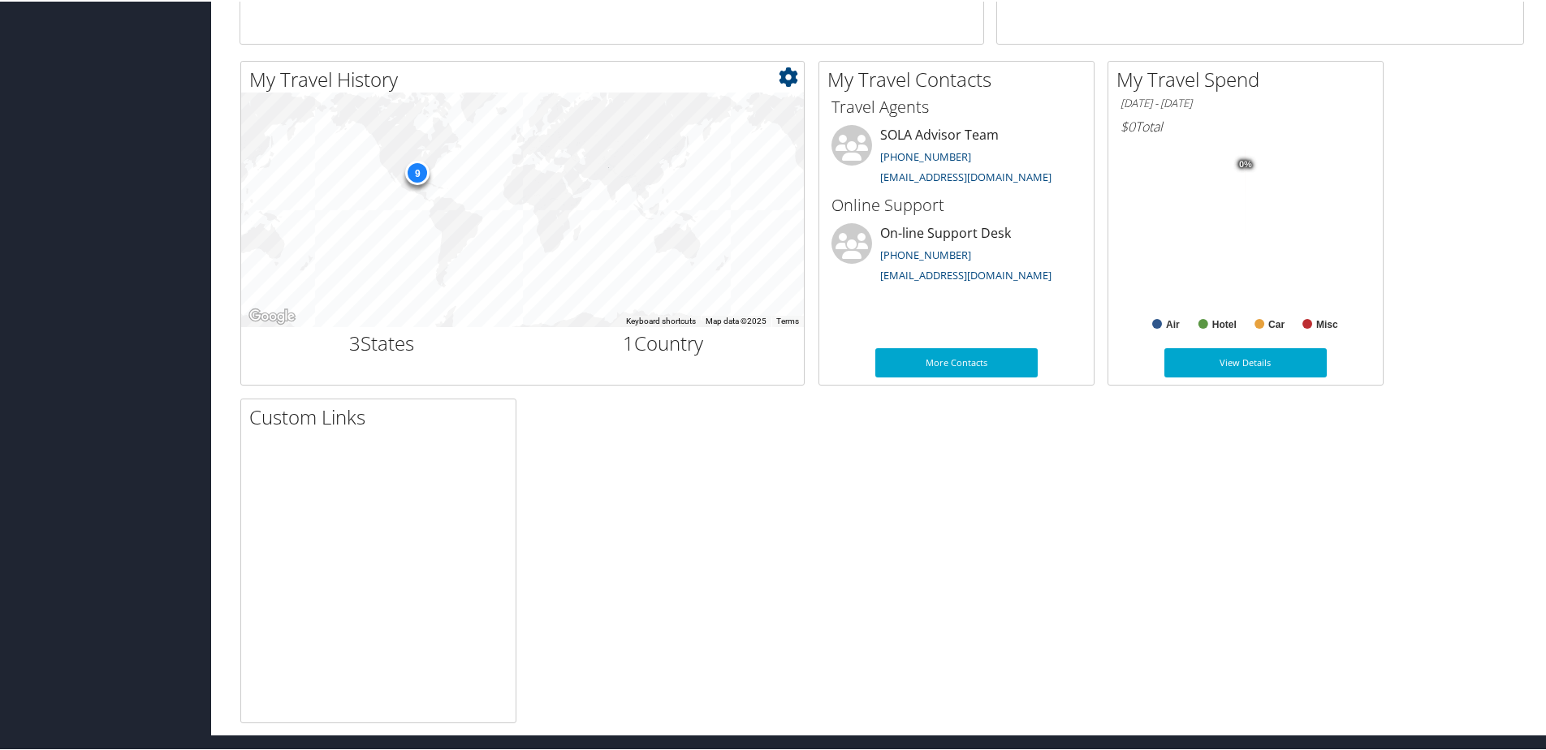
click at [412, 169] on div "9" at bounding box center [417, 171] width 24 height 24
click at [374, 338] on h2 "3 States" at bounding box center [381, 342] width 257 height 28
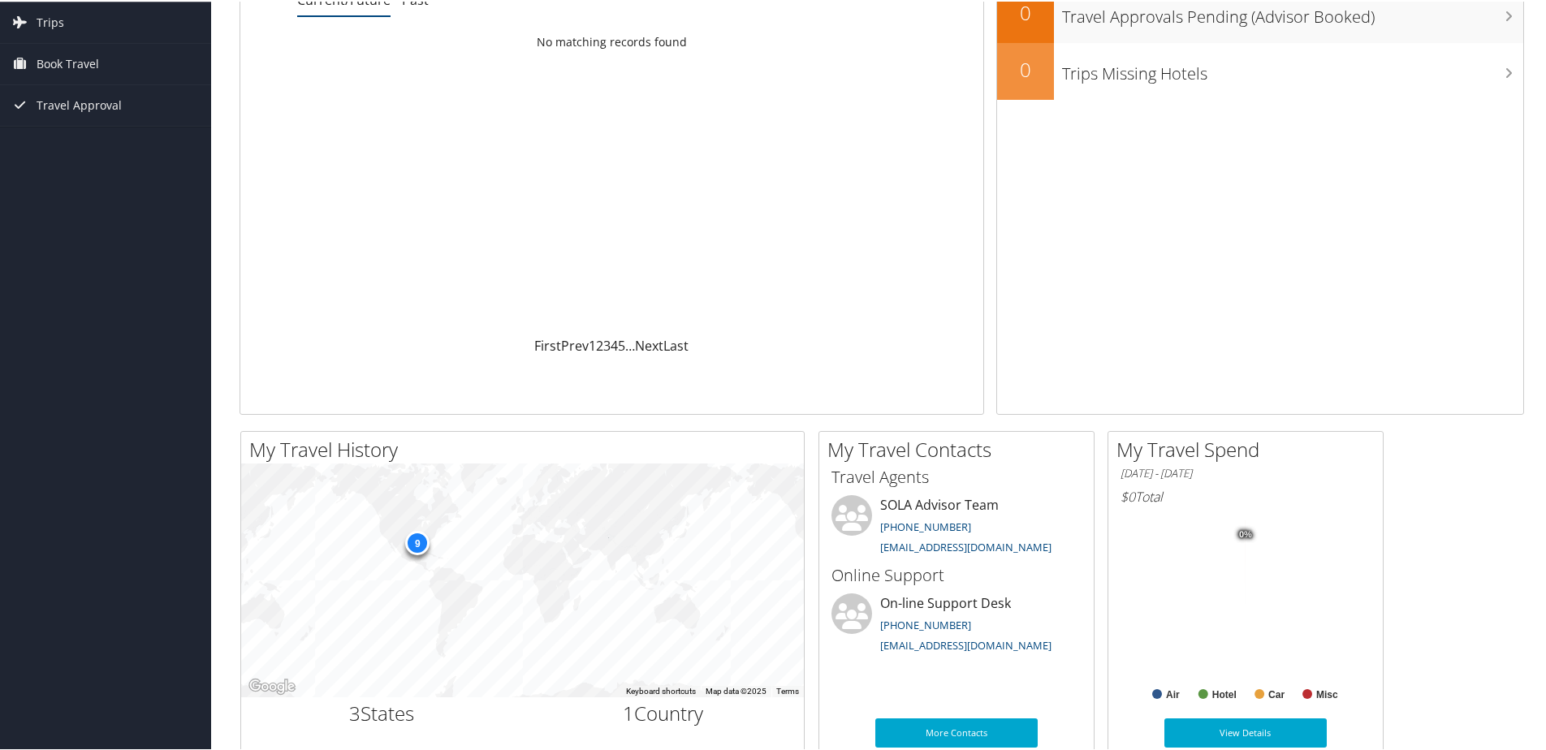
scroll to position [0, 0]
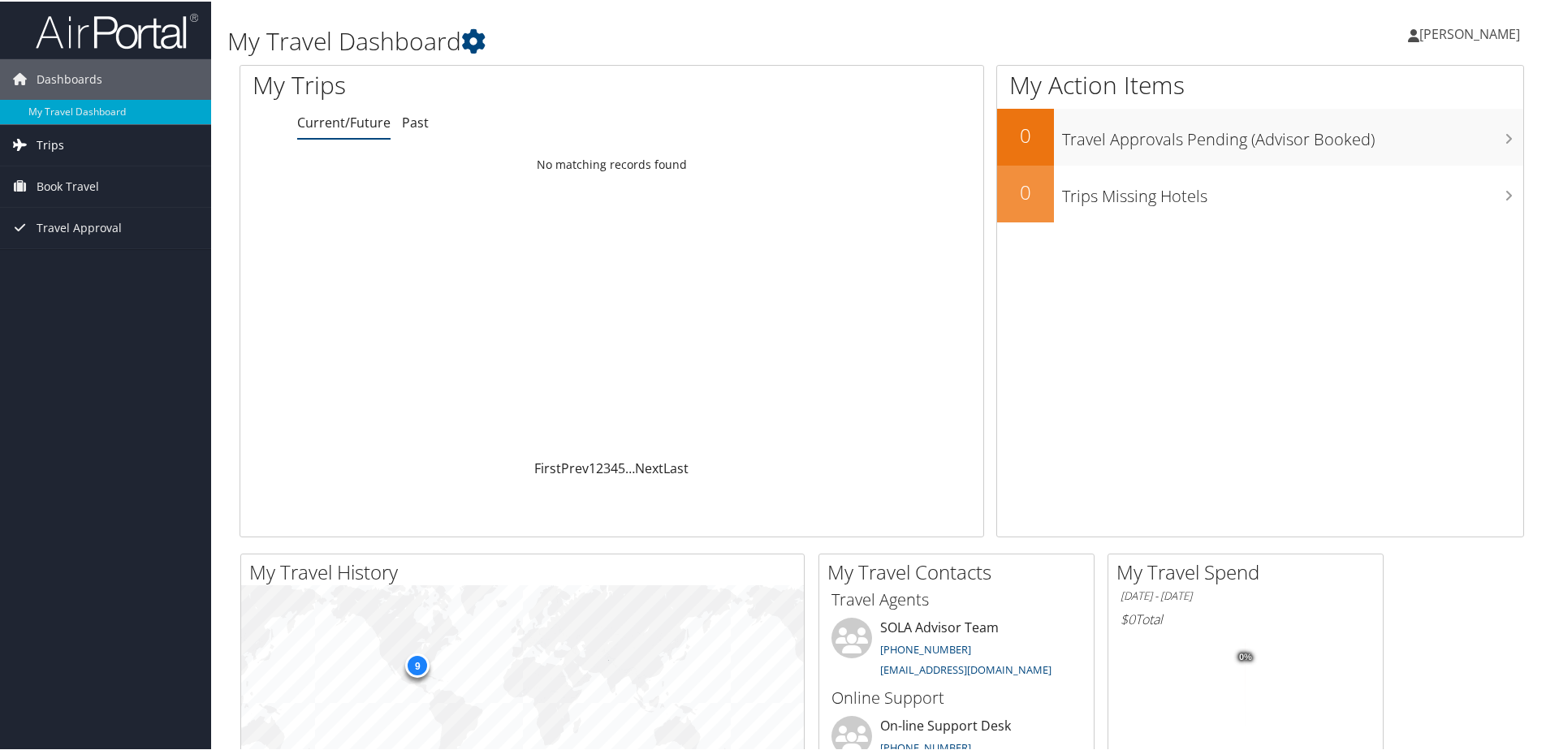
click at [38, 138] on span "Trips" at bounding box center [51, 143] width 28 height 41
click at [48, 173] on link "Current/Future Trips" at bounding box center [105, 176] width 211 height 24
click at [39, 140] on span "Trips" at bounding box center [51, 143] width 28 height 41
click at [44, 174] on link "Current/Future Trips" at bounding box center [105, 176] width 211 height 24
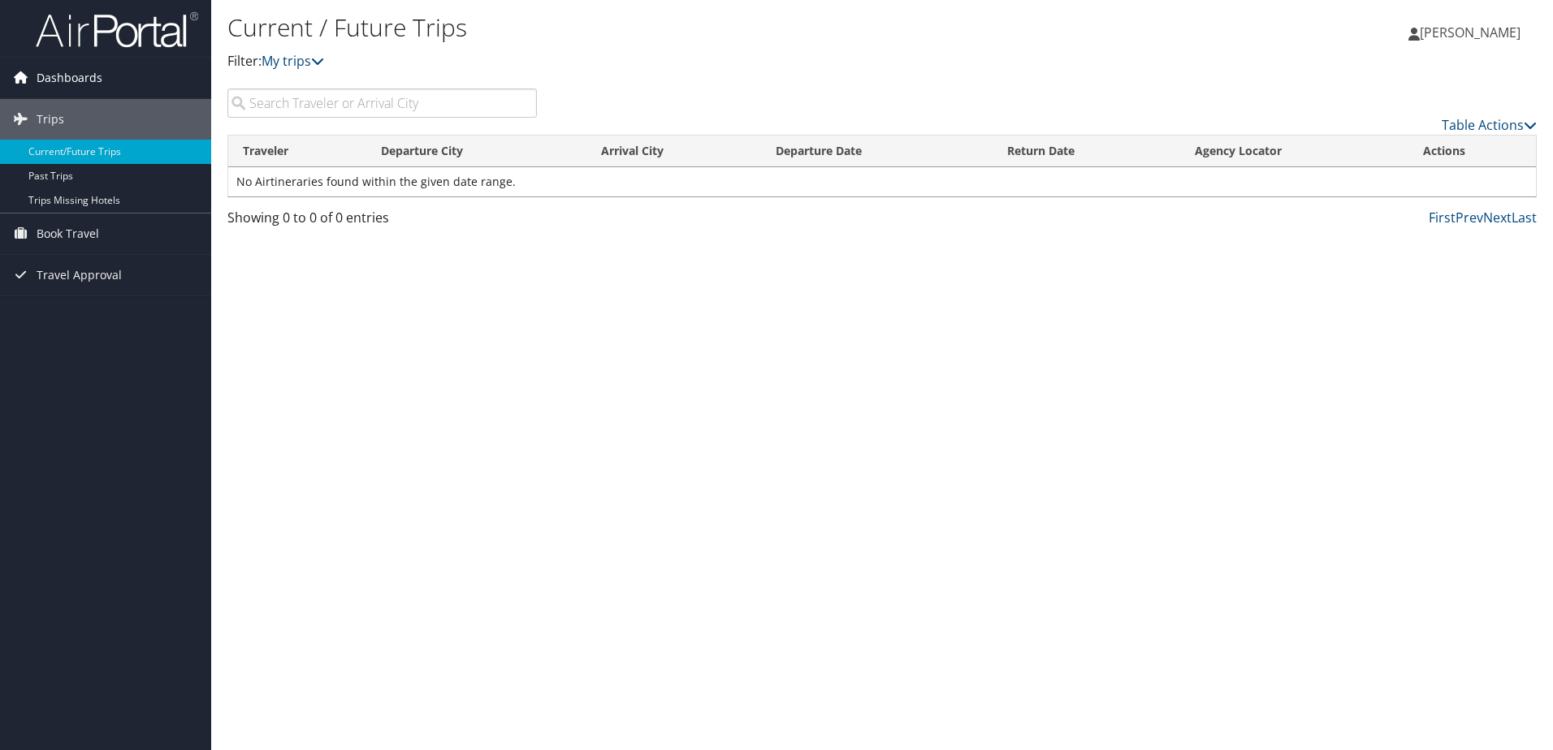
click at [41, 73] on span "Dashboards" at bounding box center [70, 78] width 66 height 41
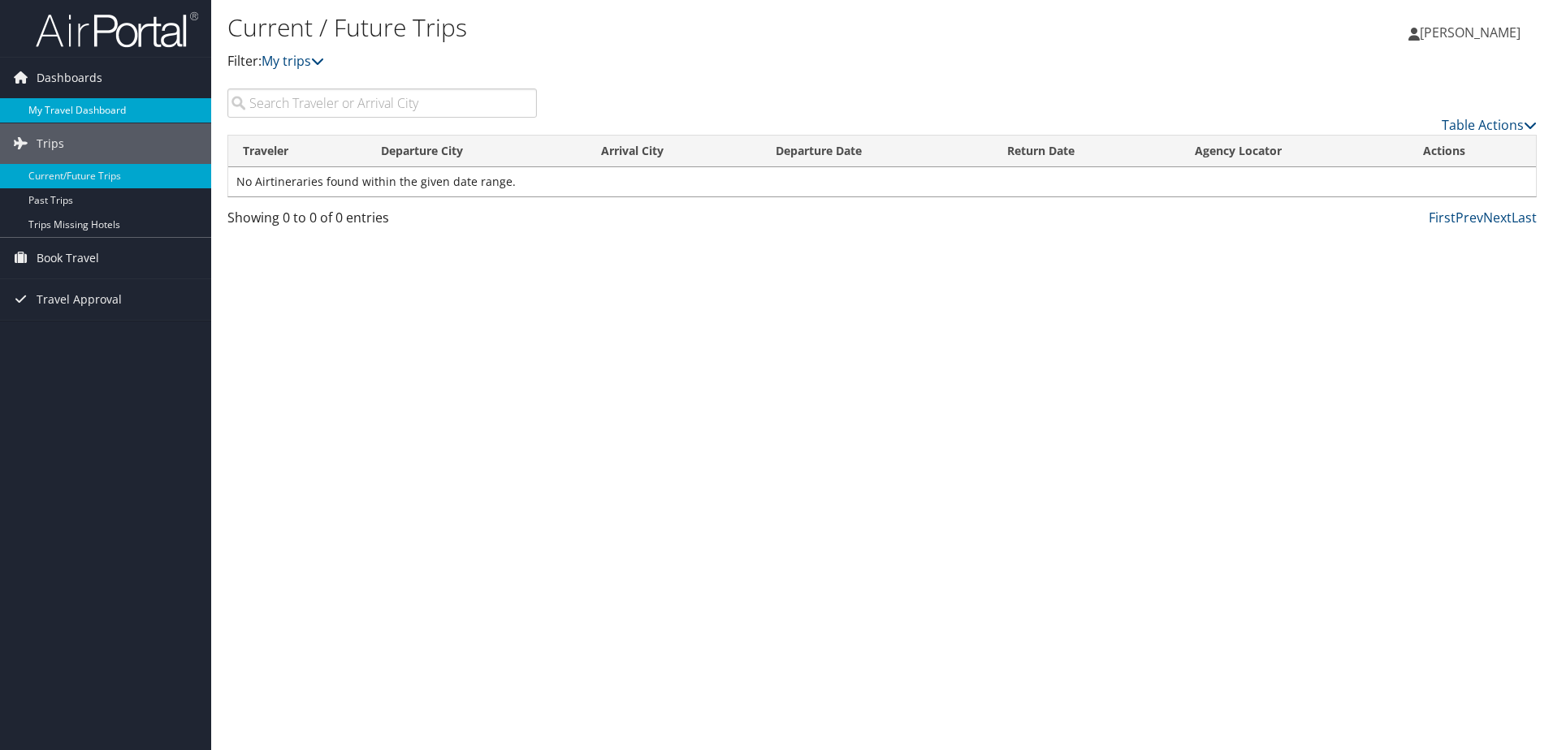
click at [50, 108] on link "My Travel Dashboard" at bounding box center [105, 110] width 211 height 24
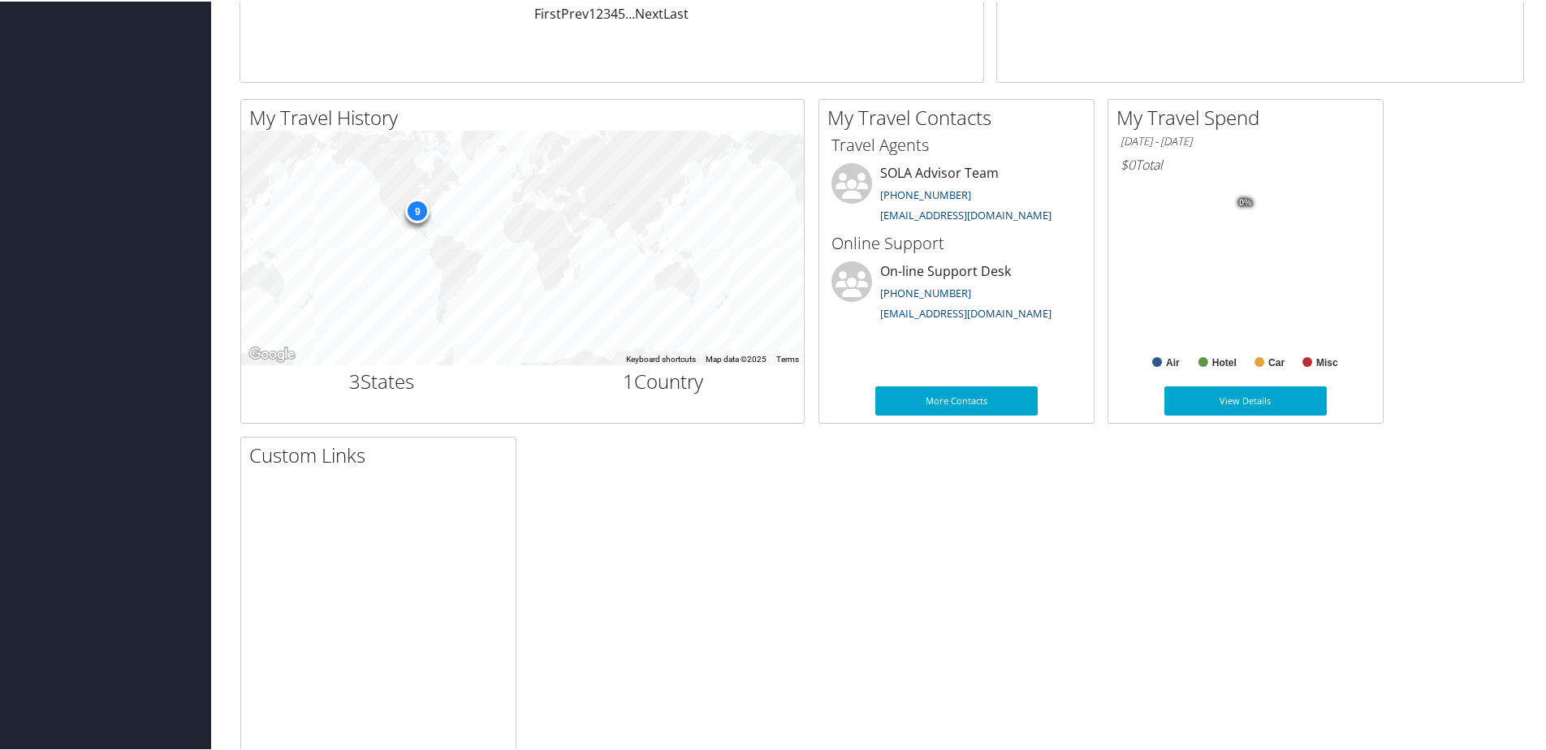
scroll to position [487, 0]
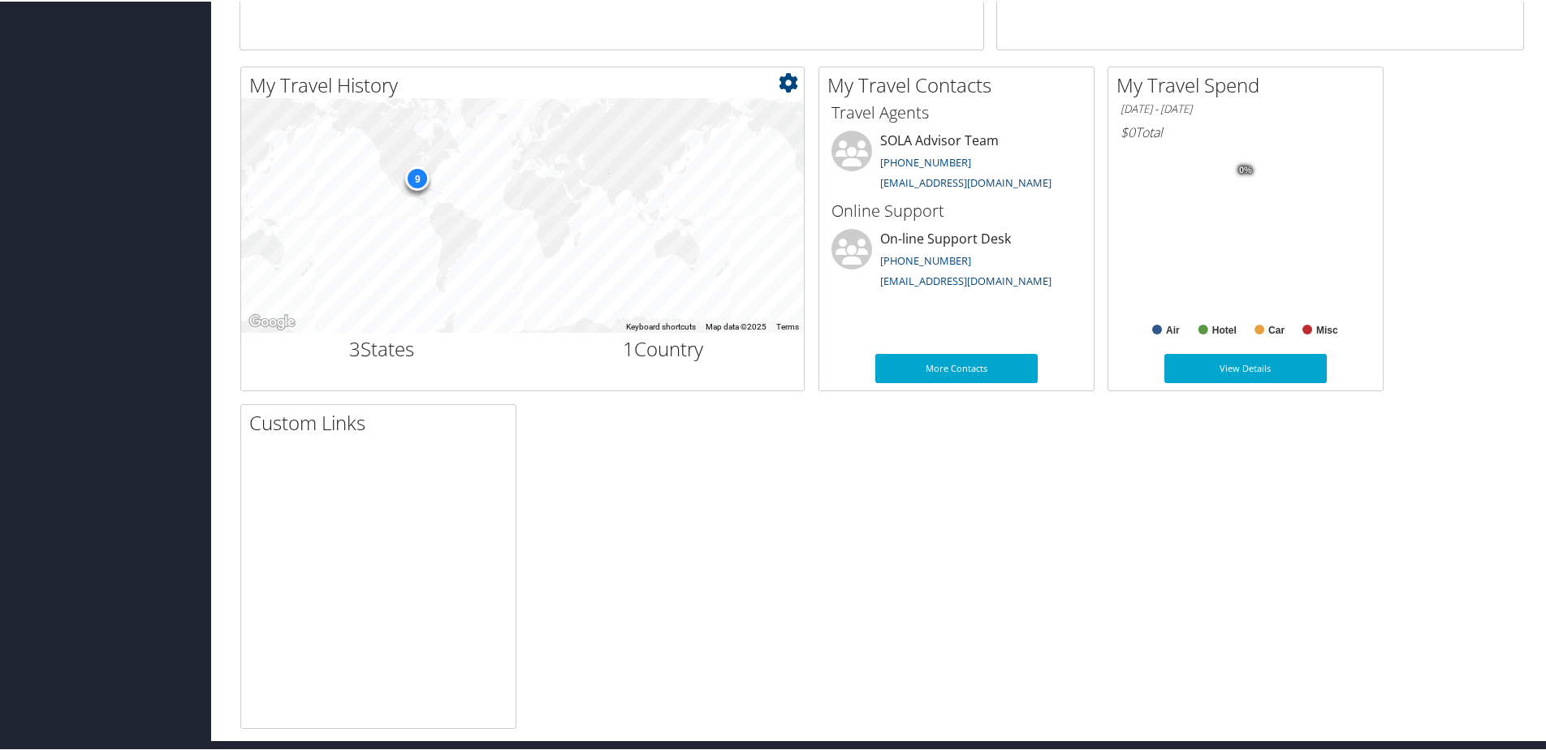
click at [387, 343] on h2 "3 States" at bounding box center [381, 348] width 257 height 28
click at [417, 175] on div "9" at bounding box center [417, 177] width 24 height 24
click at [785, 73] on icon at bounding box center [788, 80] width 19 height 19
click at [555, 594] on div "My Travel History Small Medium Large ← Move left → Move right ↑ Move up ↓ Move …" at bounding box center [881, 396] width 1309 height 663
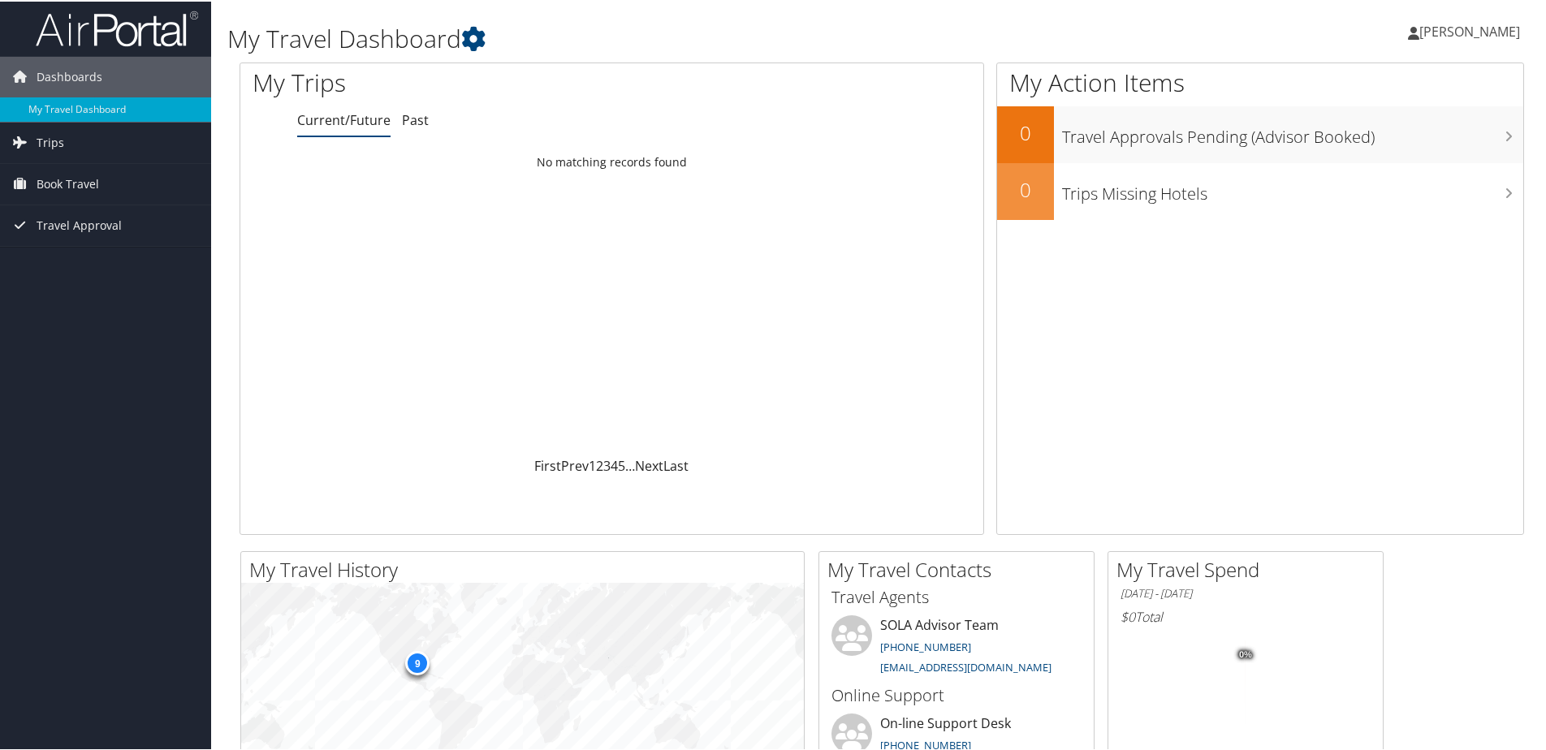
scroll to position [0, 0]
click at [74, 229] on span "Travel Approval" at bounding box center [79, 226] width 85 height 41
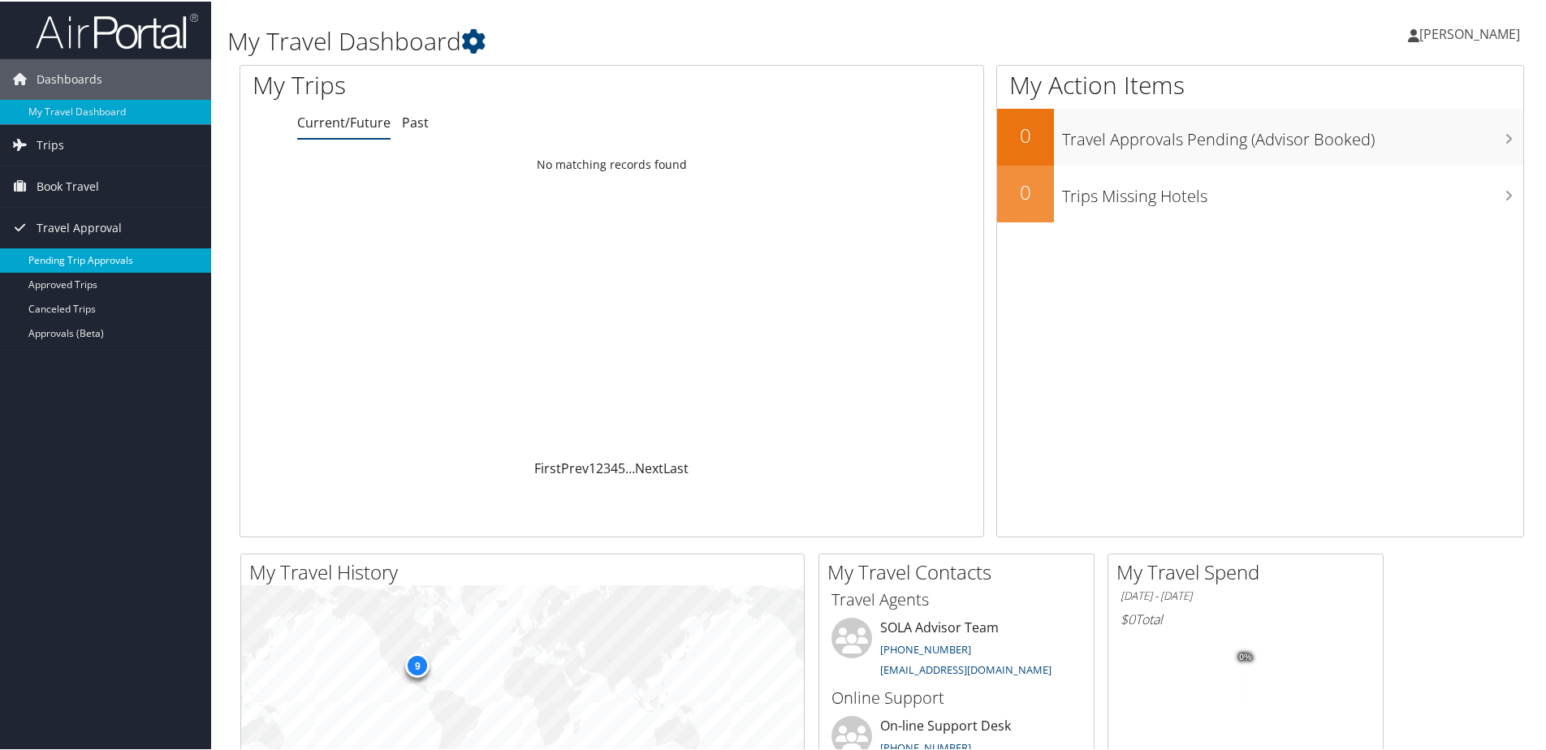
click at [72, 261] on link "Pending Trip Approvals" at bounding box center [105, 259] width 211 height 24
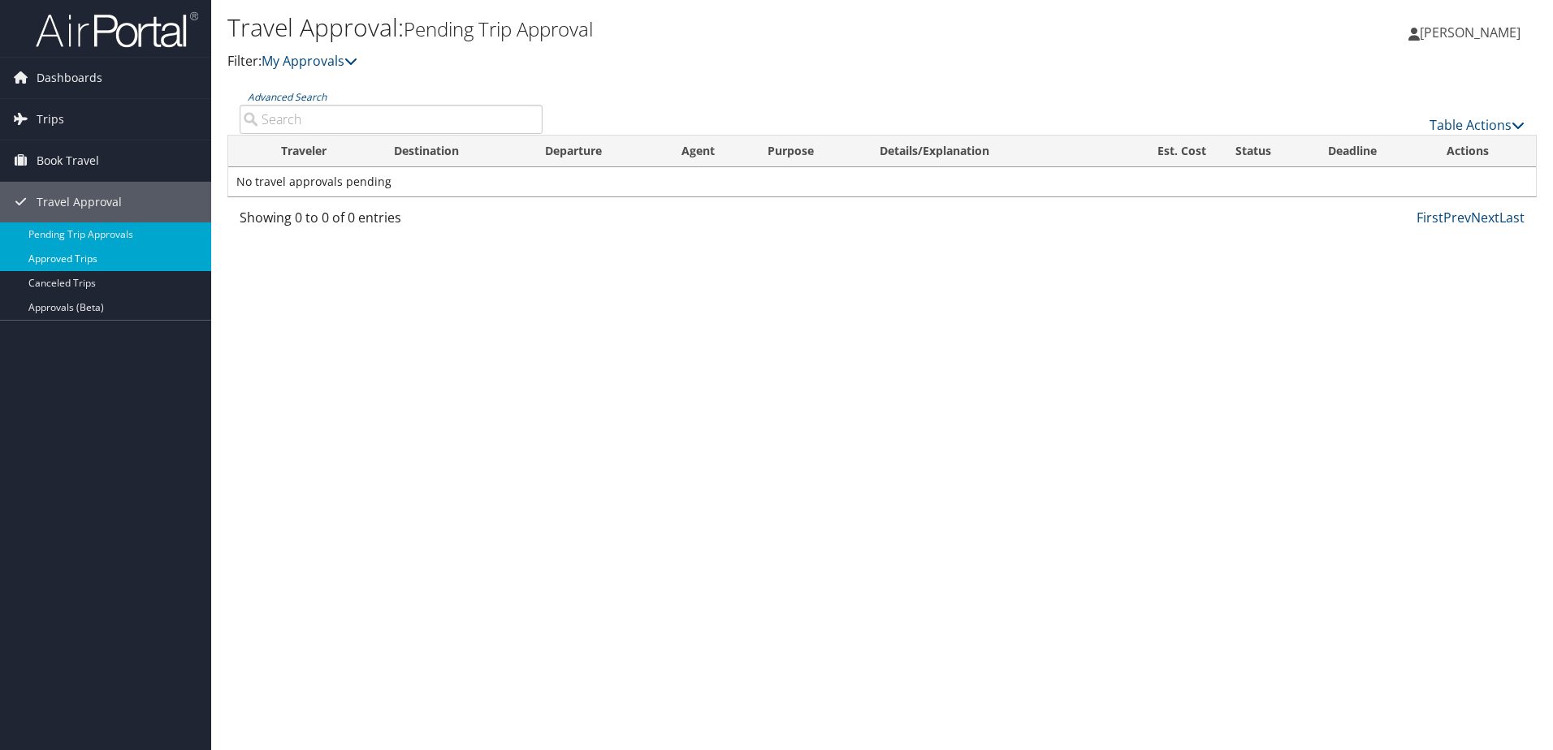
click at [45, 255] on link "Approved Trips" at bounding box center [105, 259] width 211 height 24
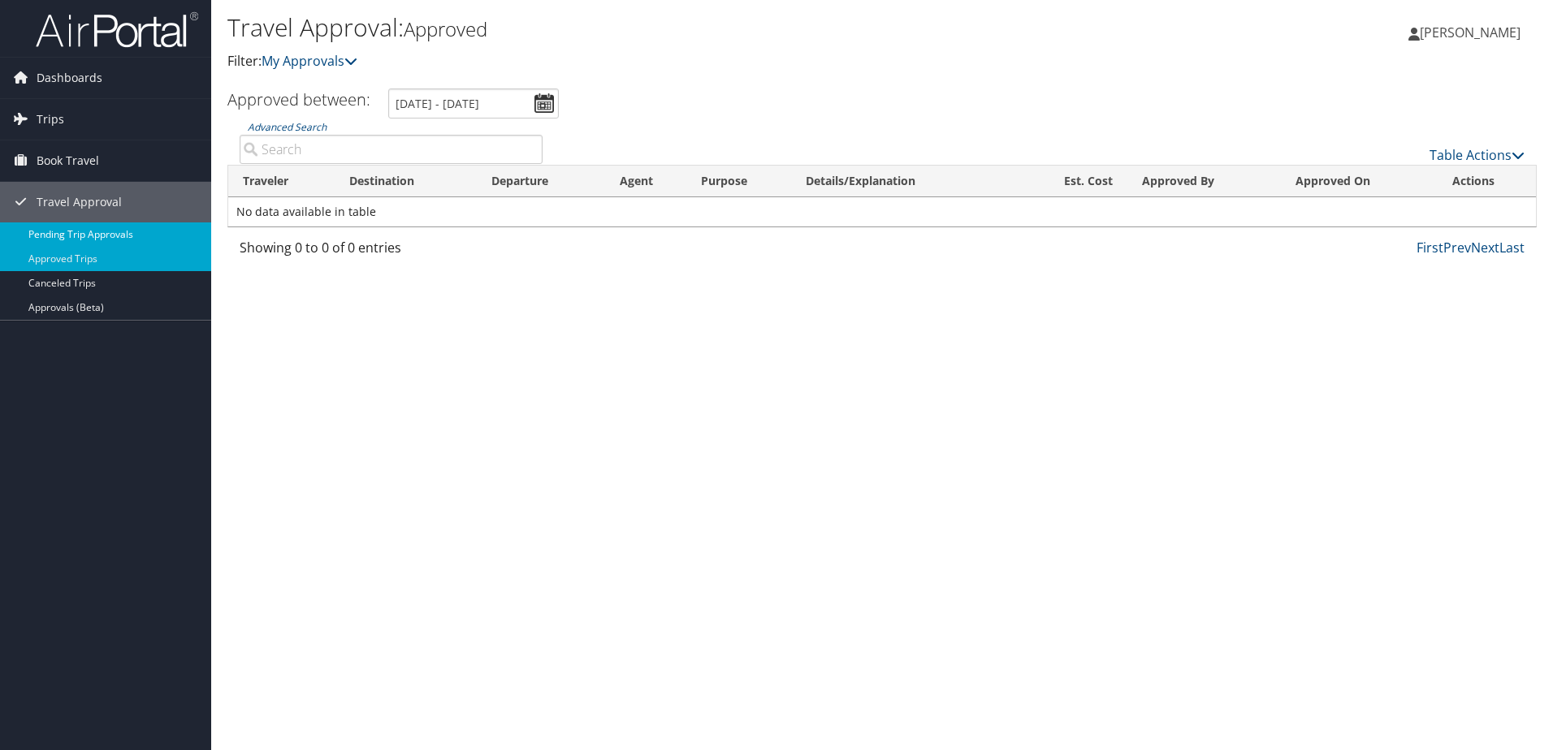
click at [52, 235] on link "Pending Trip Approvals" at bounding box center [105, 234] width 211 height 24
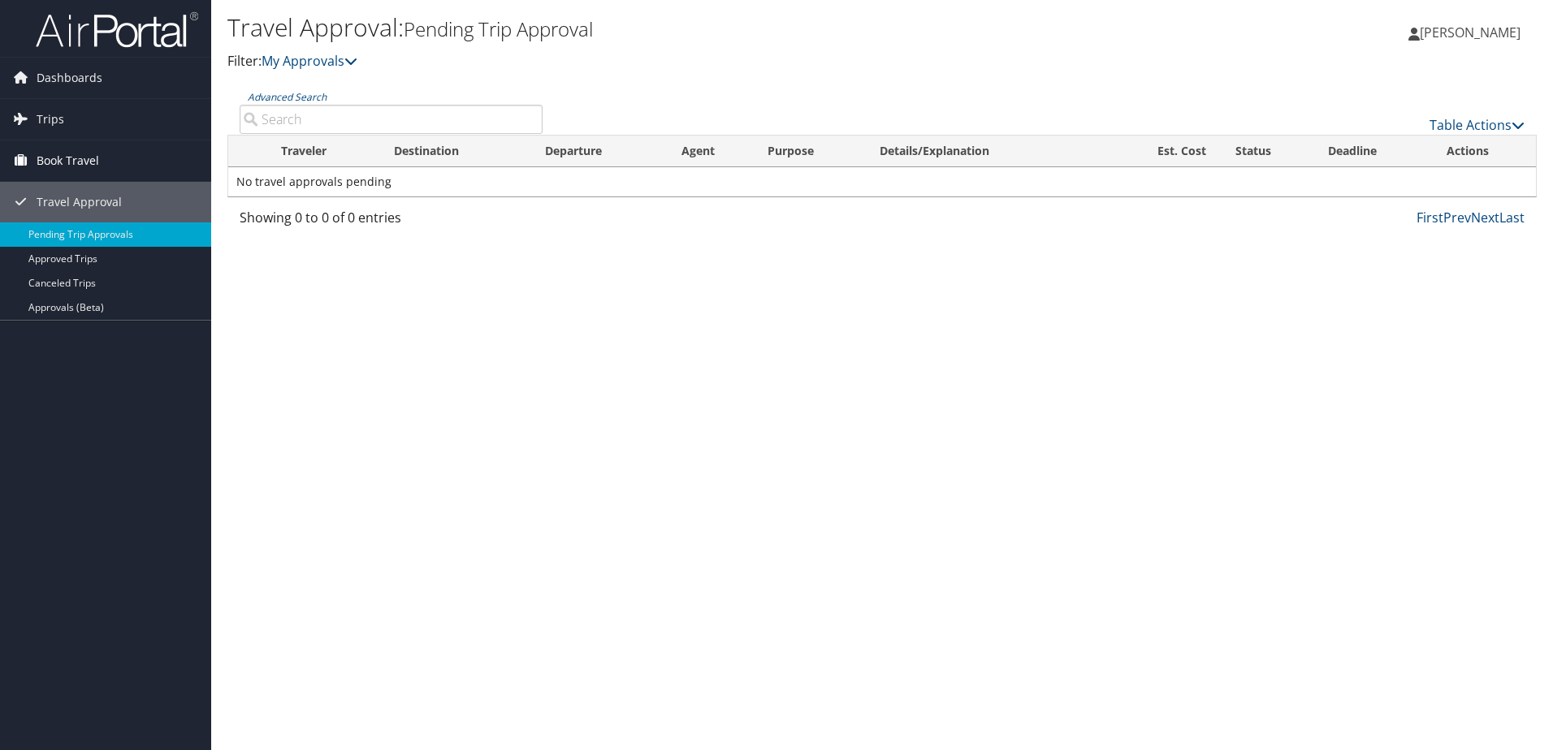
click at [41, 158] on span "Book Travel" at bounding box center [68, 160] width 63 height 41
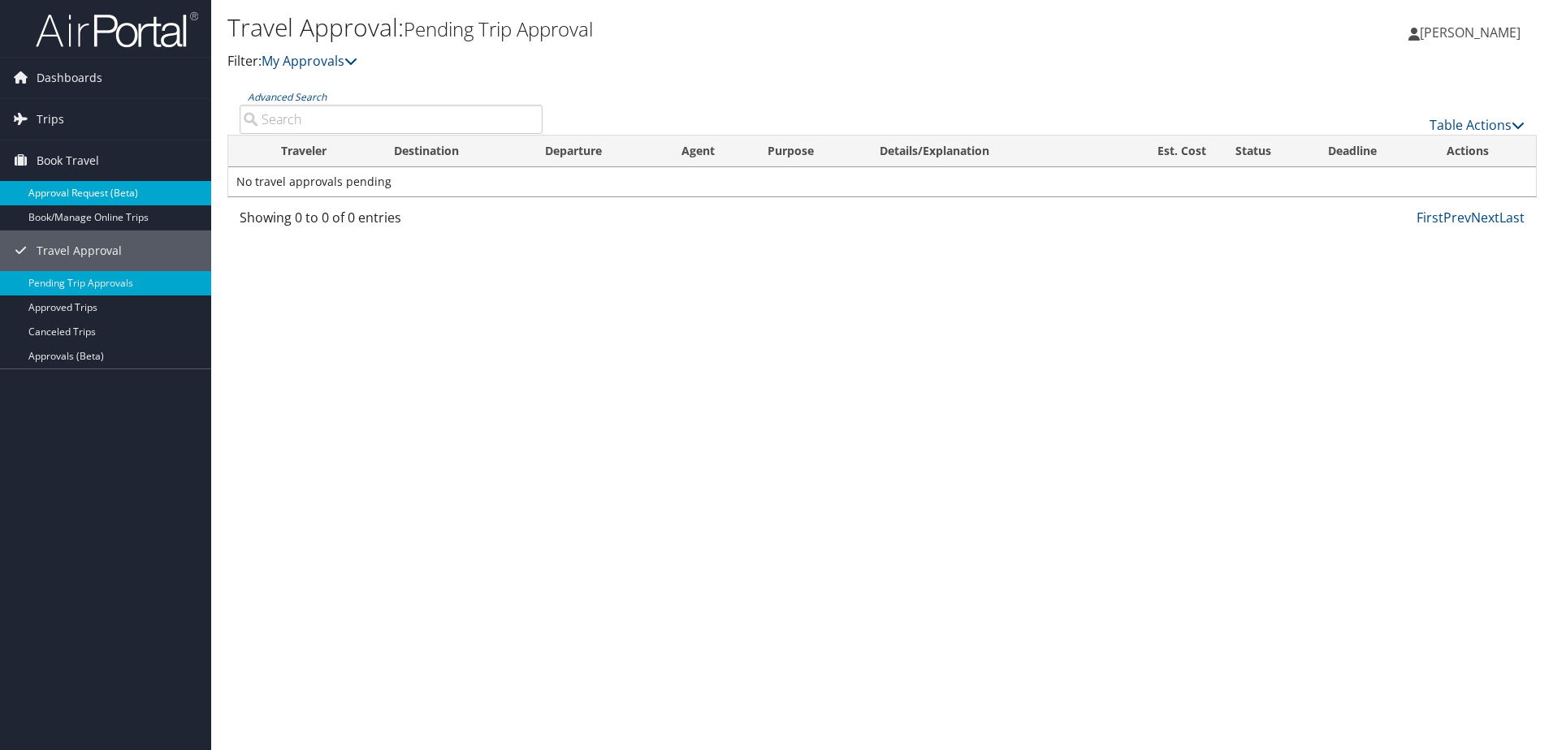
click at [50, 184] on link "Approval Request (Beta)" at bounding box center [105, 193] width 211 height 24
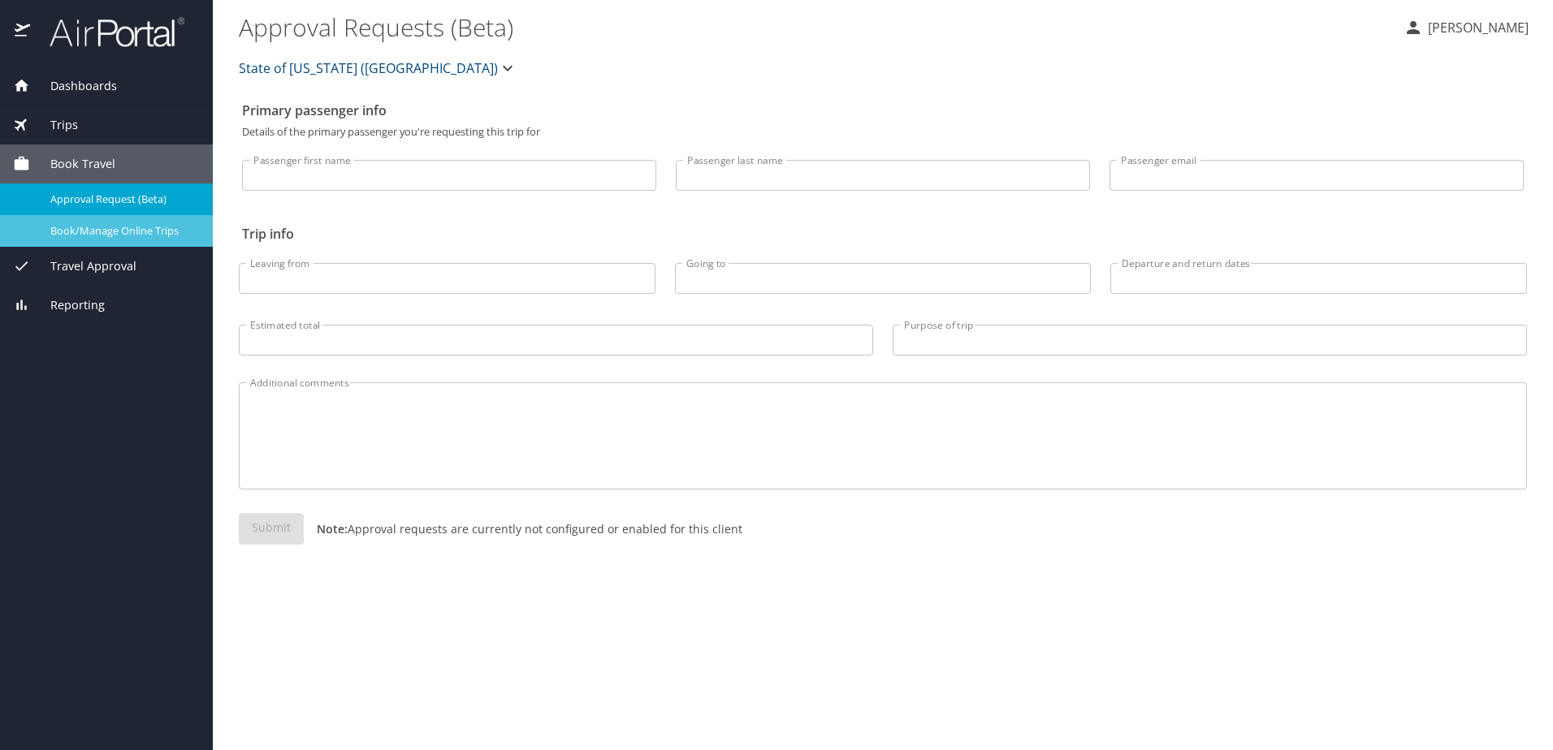
click at [92, 227] on span "Book/Manage Online Trips" at bounding box center [121, 230] width 143 height 15
